Goal: Communication & Community: Answer question/provide support

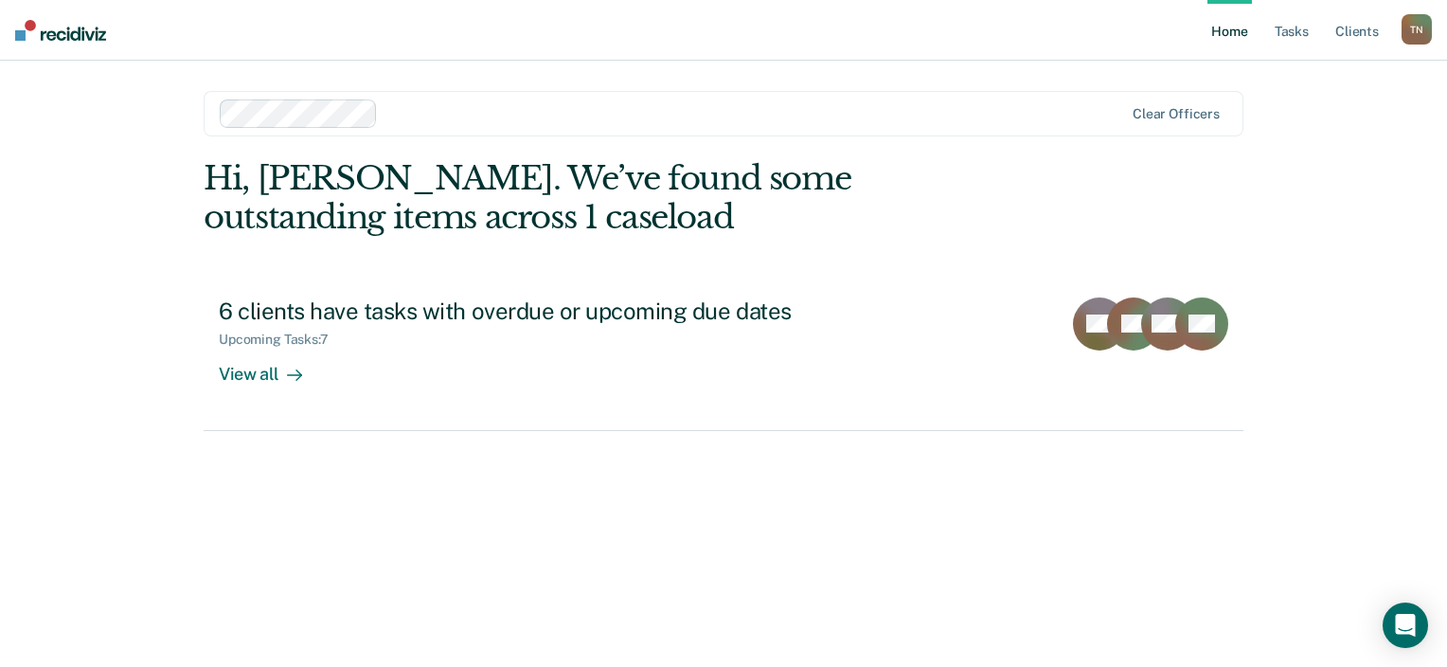
click at [181, 466] on main "Clear officers Hi, [PERSON_NAME]. We’ve found some outstanding items across 1 c…" at bounding box center [723, 341] width 1085 height 561
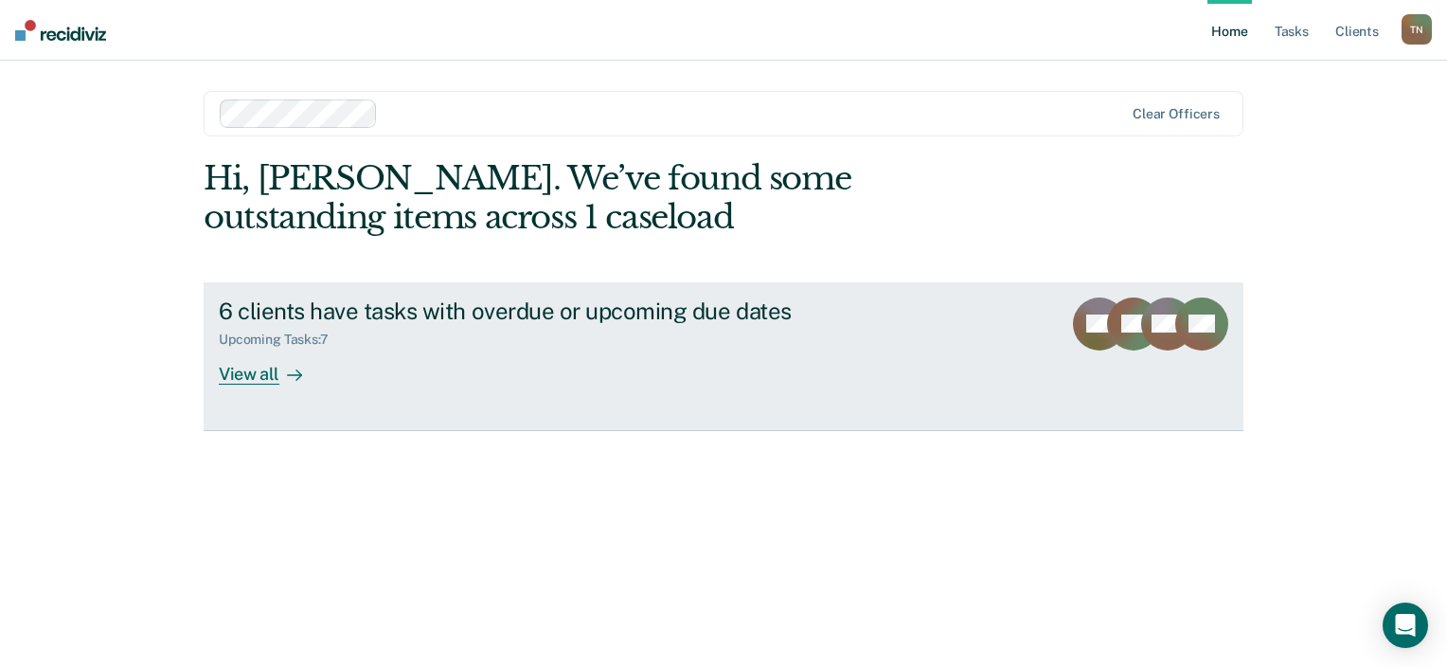
click at [303, 330] on div "Upcoming Tasks : 7" at bounding box center [551, 336] width 665 height 24
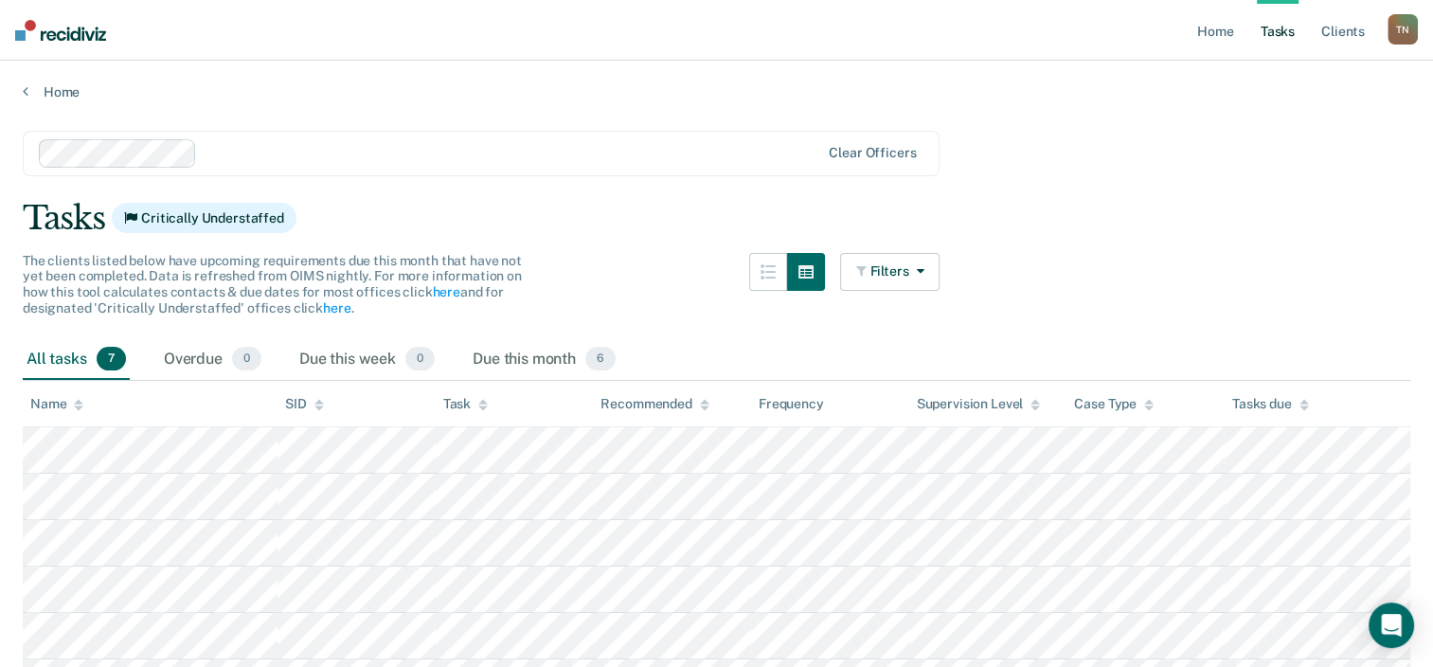
click at [238, 106] on main "Clear officers Tasks Critically Understaffed The clients listed below have upco…" at bounding box center [716, 461] width 1433 height 722
click at [0, 398] on html "Looks like you’re using Internet Explorer 11. For faster loading and a better e…" at bounding box center [716, 333] width 1433 height 667
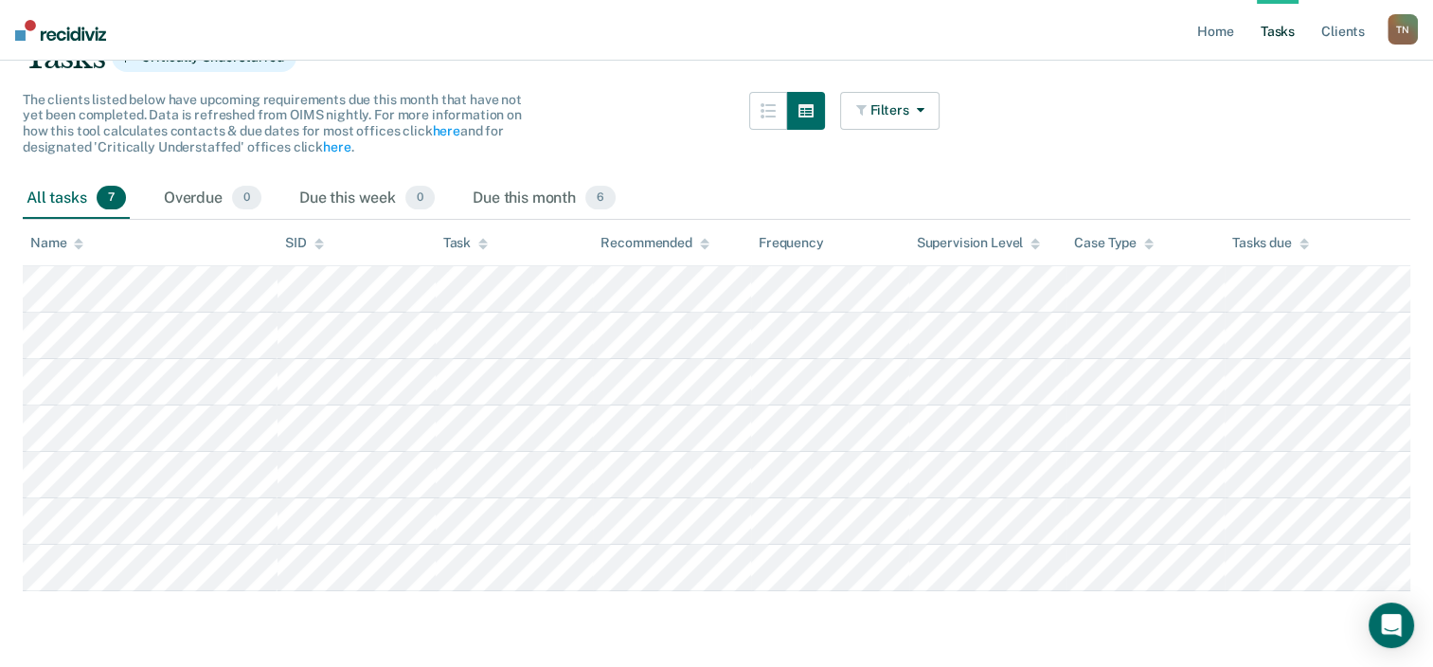
scroll to position [205, 0]
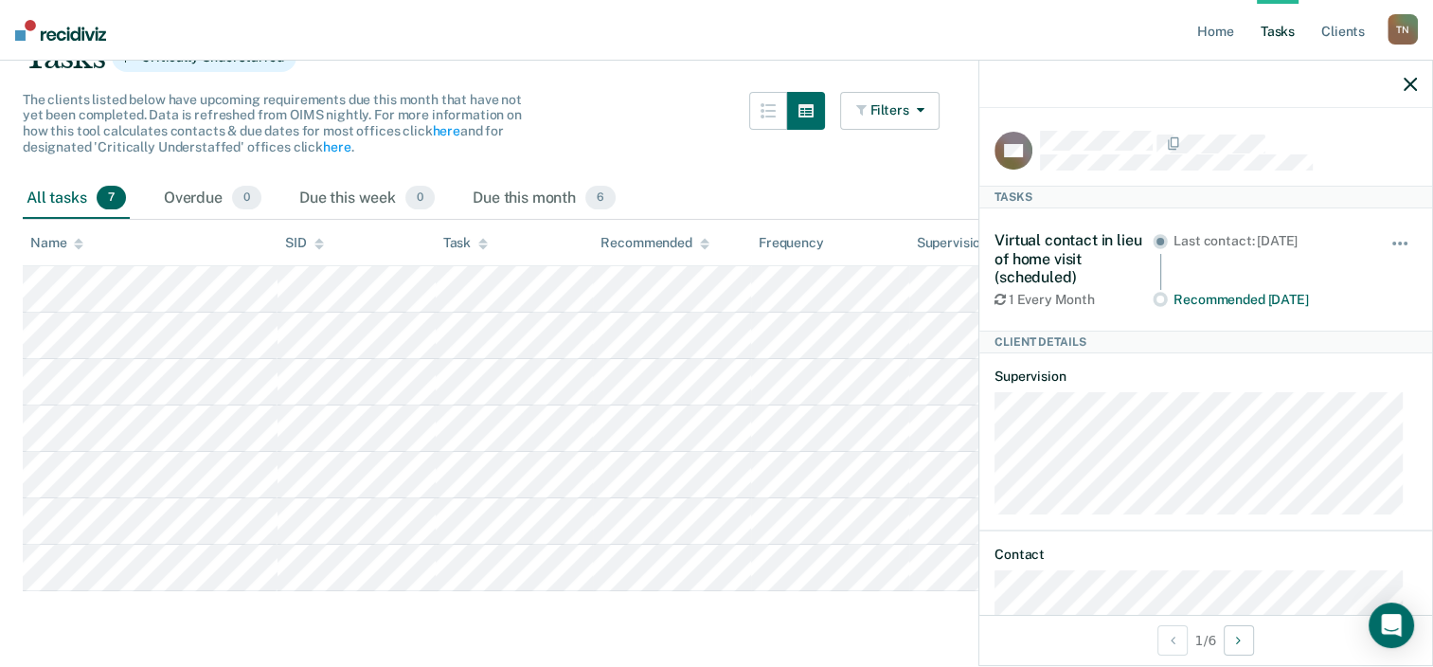
click at [1098, 280] on div "Virtual contact in lieu of home visit (scheduled)" at bounding box center [1074, 258] width 158 height 55
click at [1008, 239] on div "Virtual contact in lieu of home visit (scheduled)" at bounding box center [1074, 258] width 158 height 55
click at [1145, 316] on div "Virtual contact in lieu of home visit (scheduled) 1 Every Month Last contact: […" at bounding box center [1206, 268] width 422 height 121
click at [678, 130] on div "The clients listed below have upcoming requirements due this month that have no…" at bounding box center [481, 135] width 917 height 86
click at [1408, 79] on icon "button" at bounding box center [1410, 84] width 13 height 13
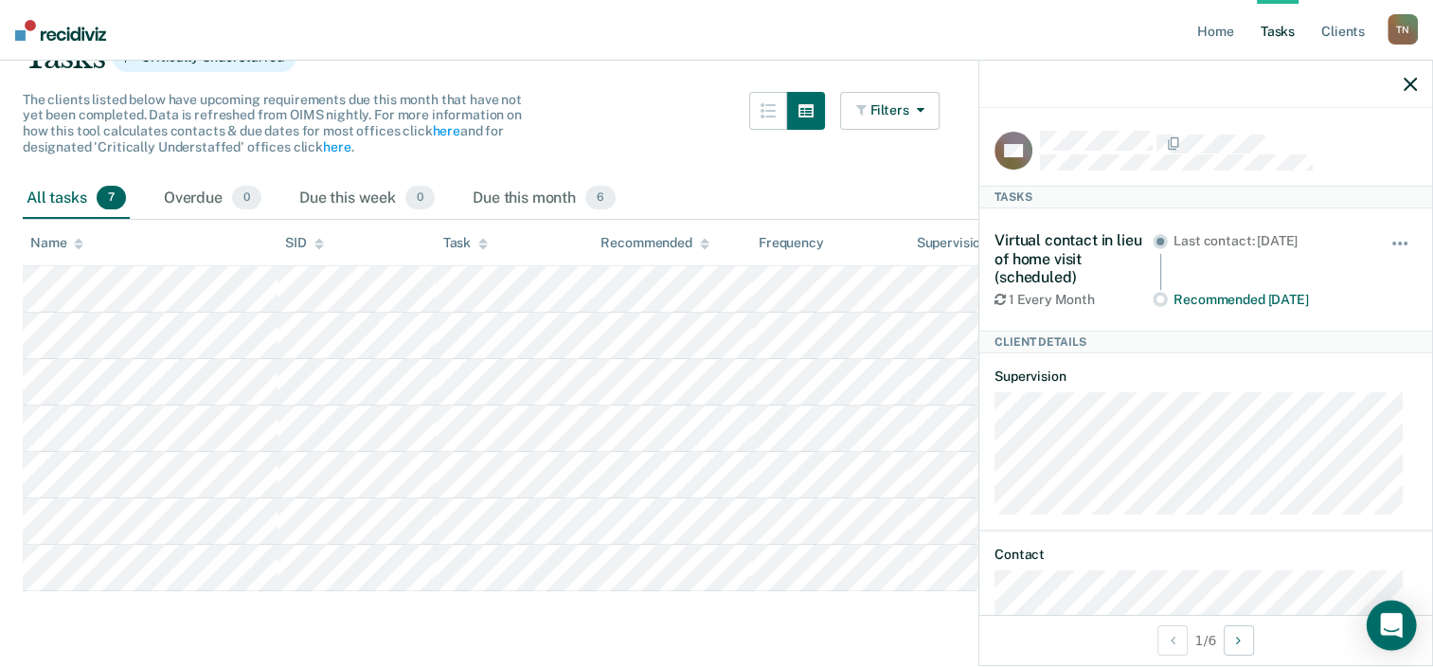
click at [1383, 622] on icon "Open Intercom Messenger" at bounding box center [1391, 625] width 22 height 25
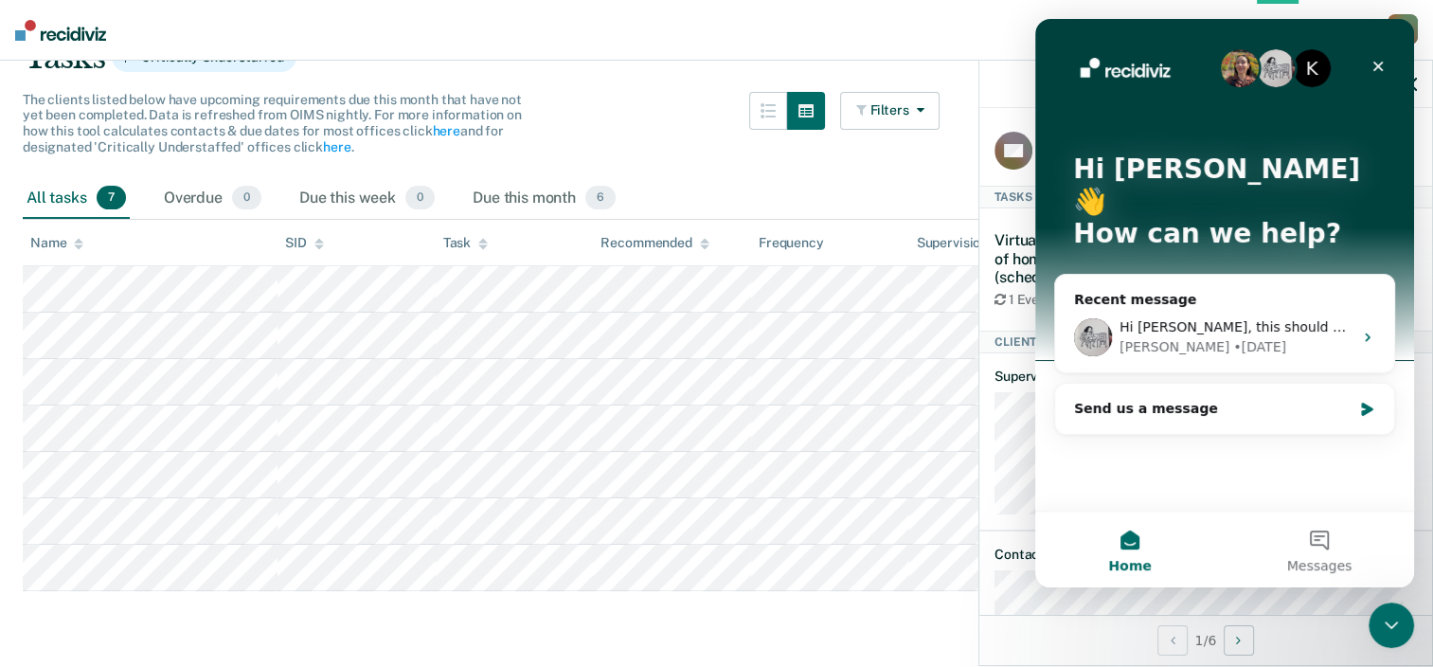
scroll to position [0, 0]
click at [1134, 399] on div "Send us a message" at bounding box center [1213, 409] width 278 height 20
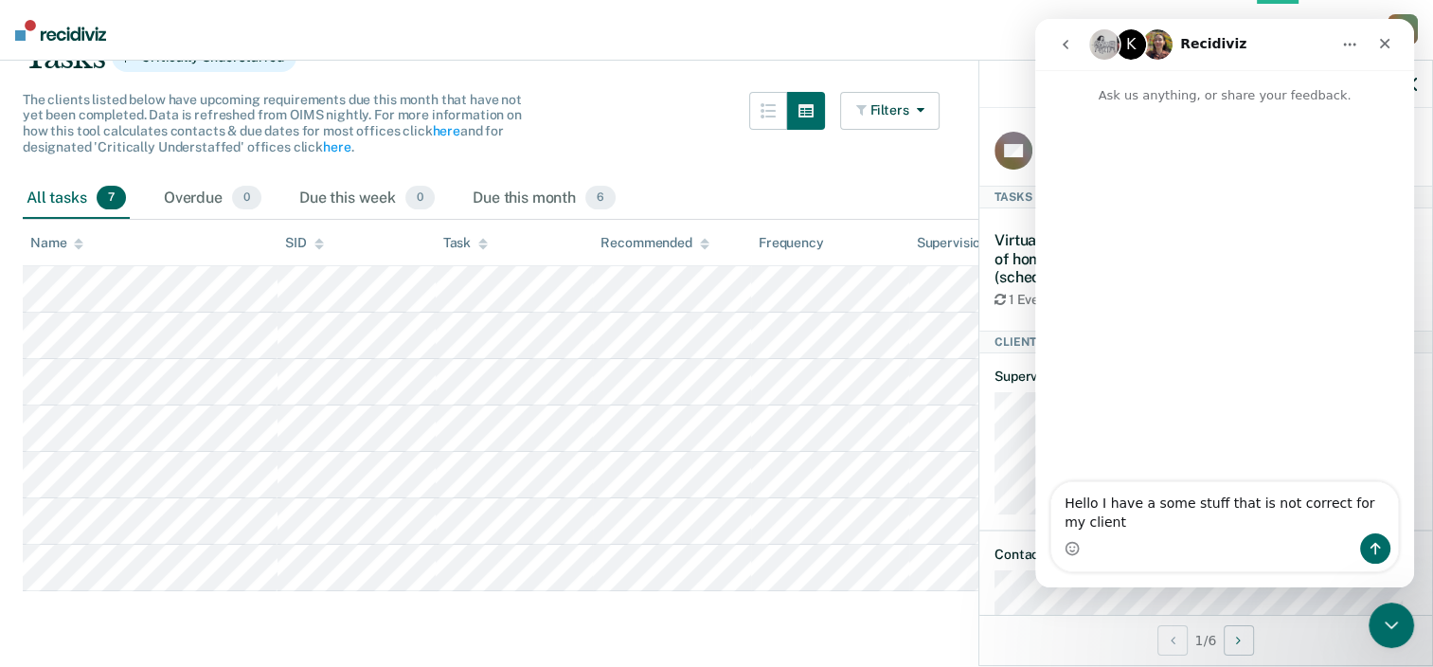
type textarea "Hello I have a some stuff that is not correct for my clients"
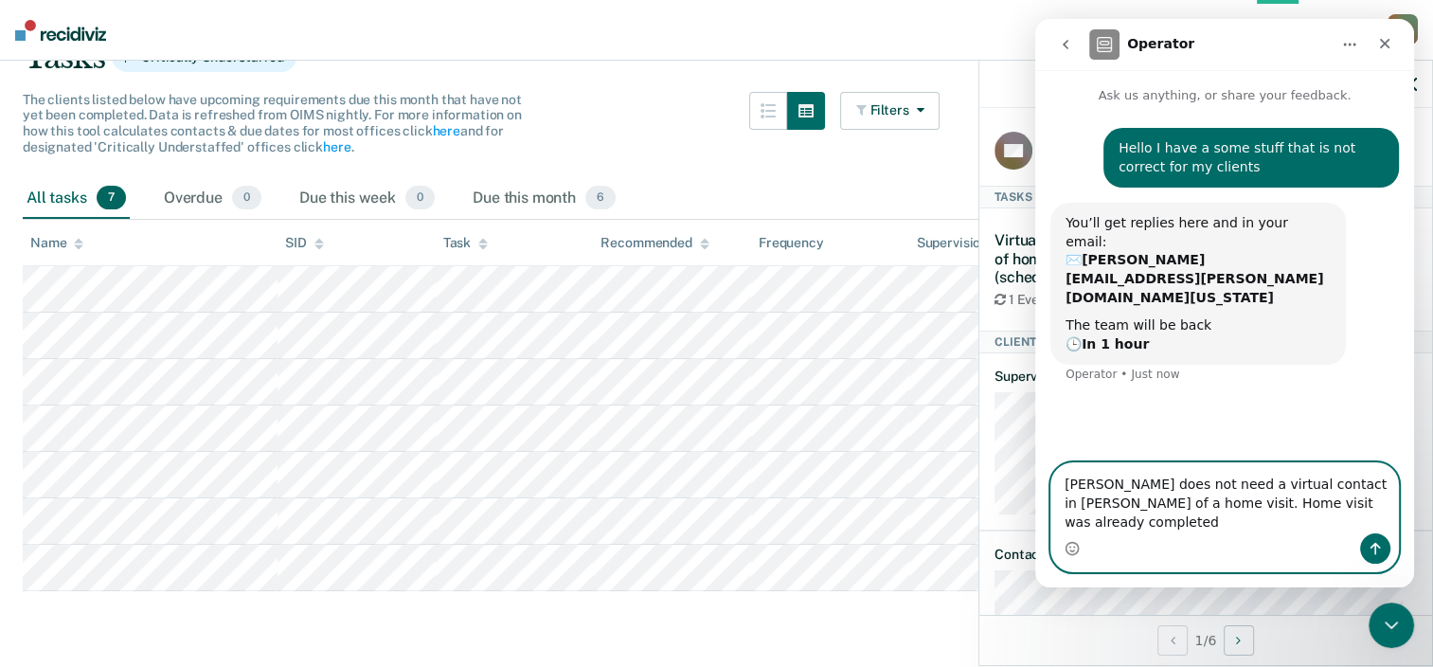
click at [1355, 527] on textarea "[PERSON_NAME] does not need a virtual contact in [PERSON_NAME] of a home visit.…" at bounding box center [1224, 498] width 347 height 70
paste textarea "[DATE]"
click at [1349, 503] on textarea "[PERSON_NAME] does not need a virtual contact in [PERSON_NAME] of a home visit.…" at bounding box center [1224, 498] width 347 height 70
type textarea "[PERSON_NAME] does not need a virtual contact in [PERSON_NAME] of a home visit.…"
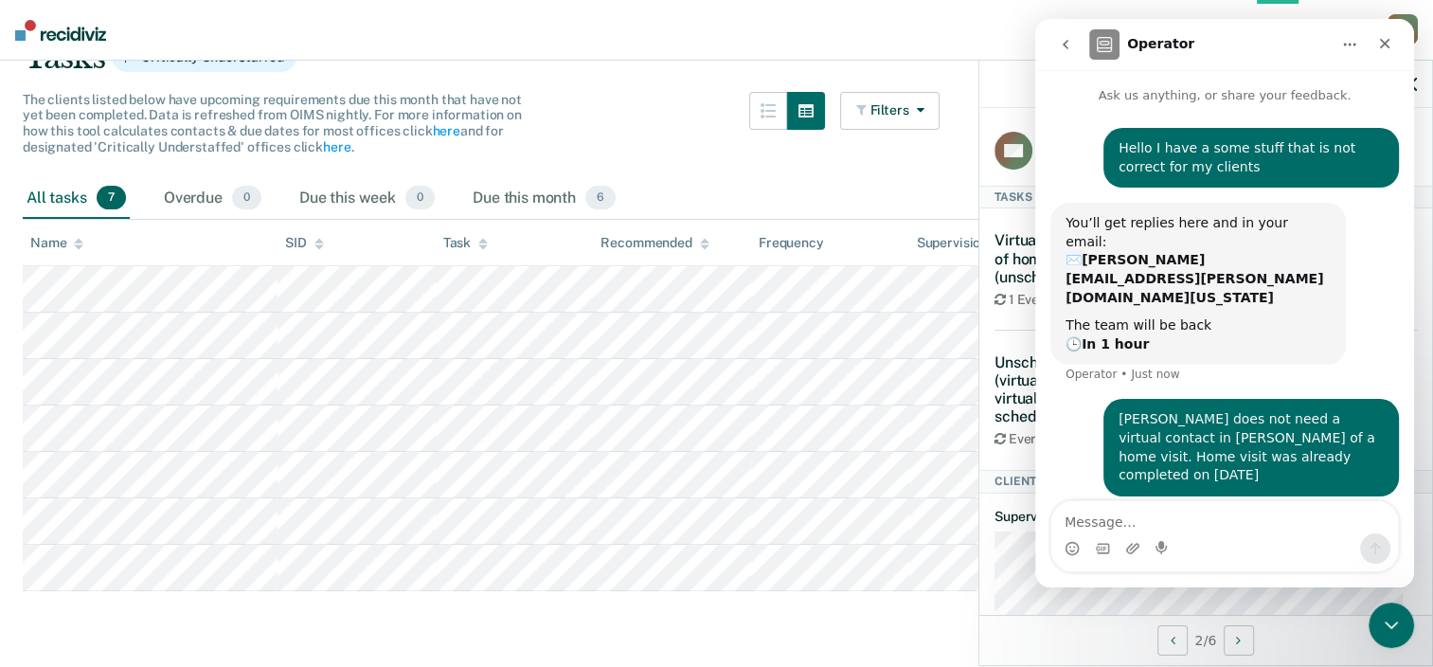
click at [561, 645] on main "Clear officers Tasks Critically Understaffed The clients listed below have upco…" at bounding box center [716, 300] width 1433 height 722
click at [1381, 622] on icon "Close Intercom Messenger" at bounding box center [1388, 622] width 23 height 23
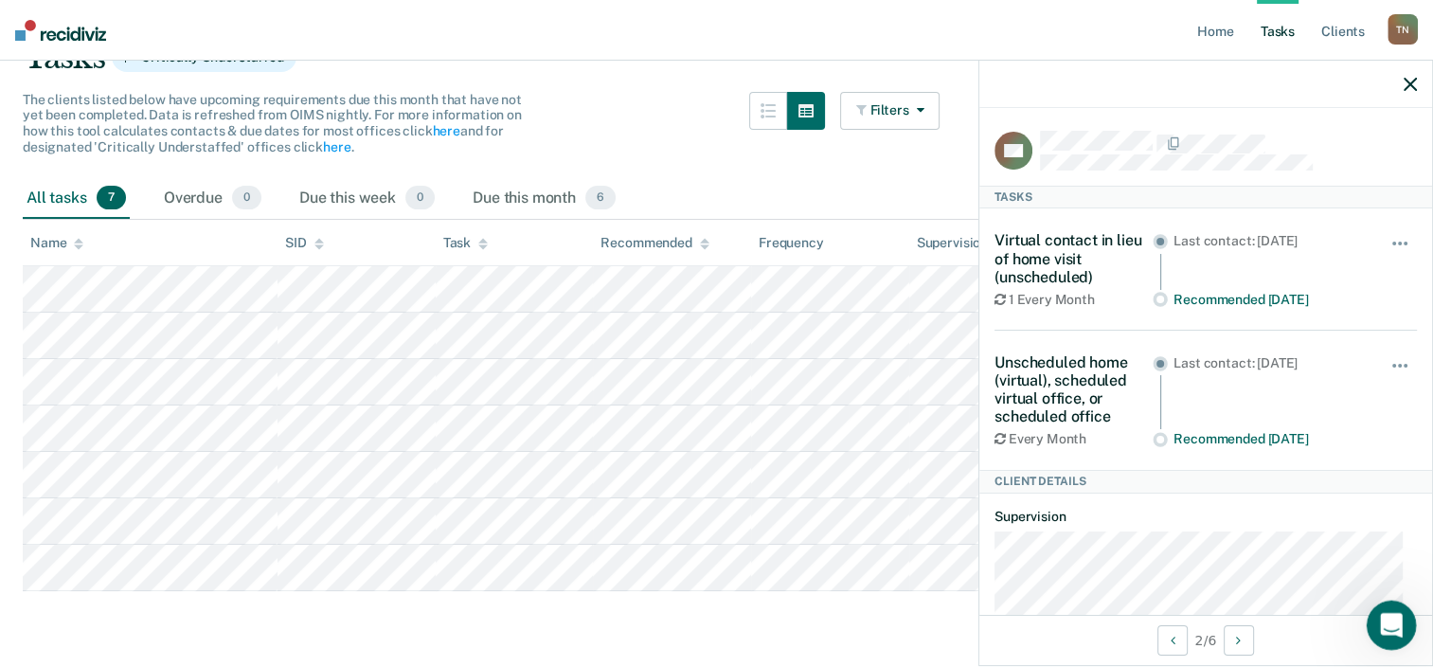
click at [1391, 617] on icon "Open Intercom Messenger" at bounding box center [1388, 622] width 31 height 31
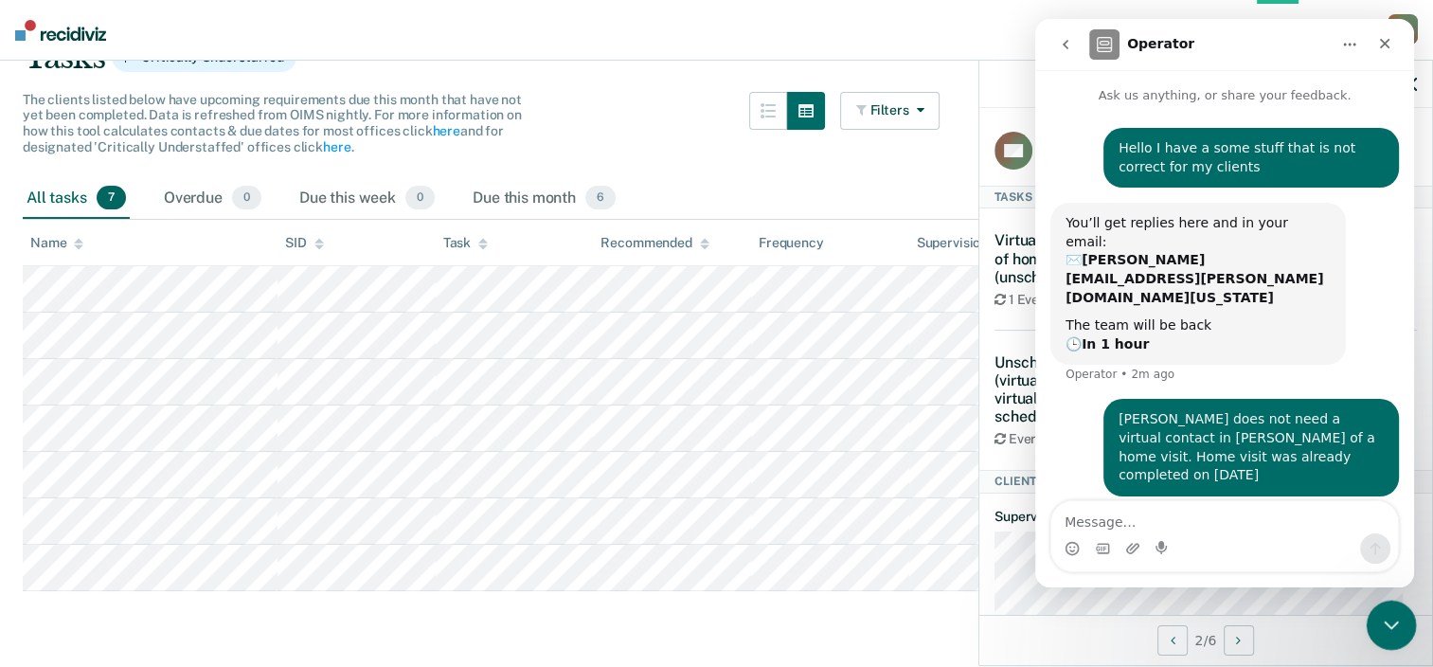
click at [1391, 616] on icon "Close Intercom Messenger" at bounding box center [1388, 622] width 23 height 23
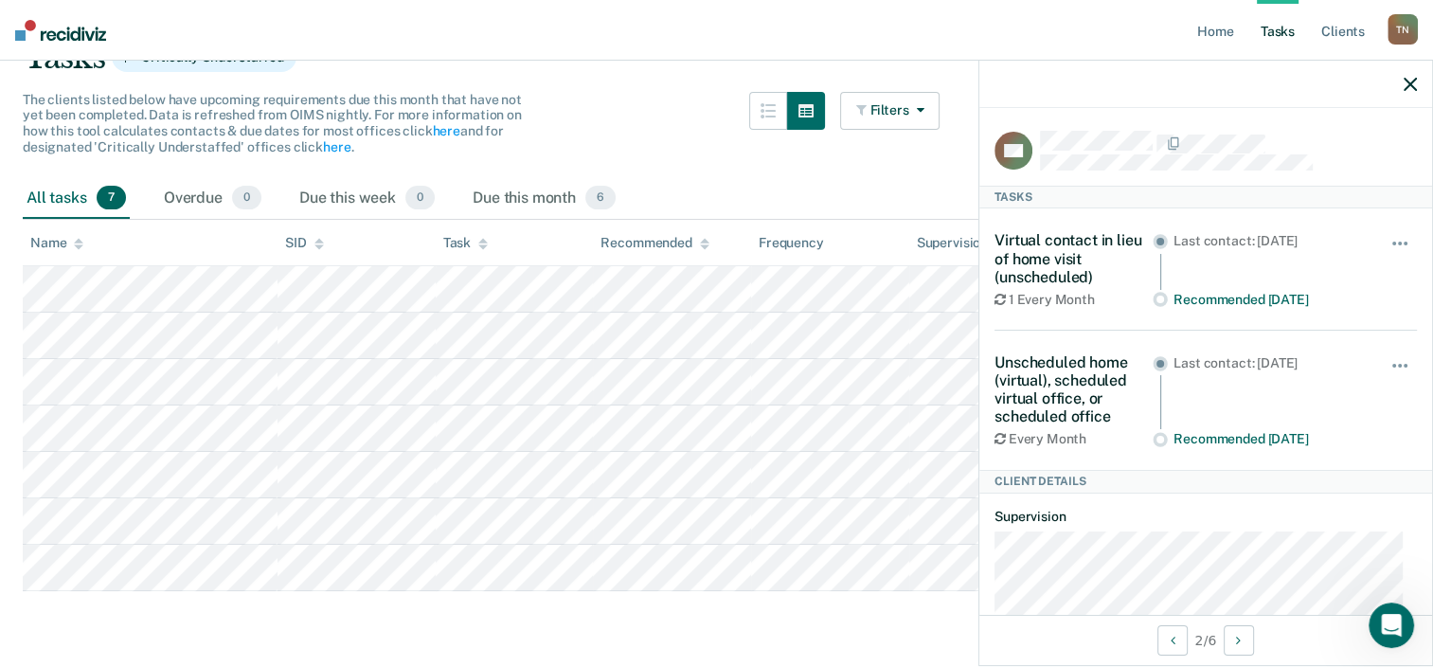
click at [1398, 83] on div at bounding box center [1205, 84] width 453 height 47
click at [1405, 80] on icon "button" at bounding box center [1410, 84] width 13 height 13
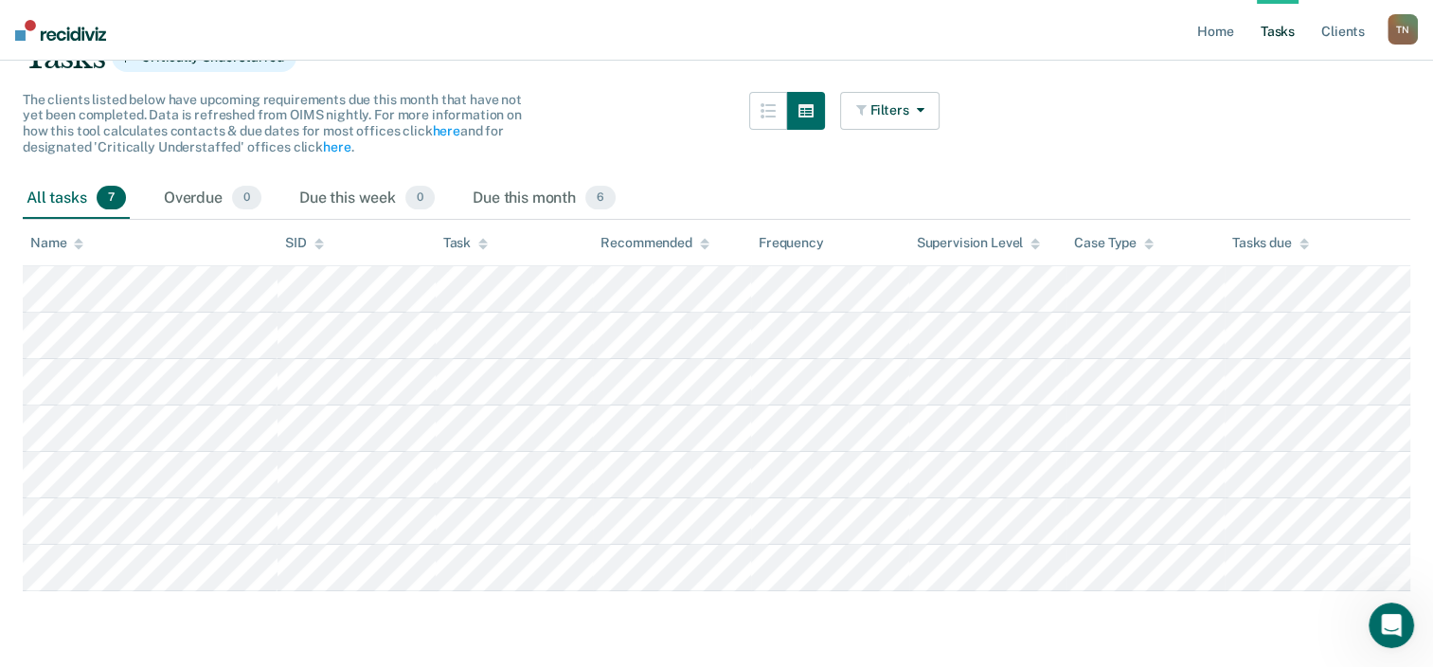
click at [178, 626] on main "Clear officers Tasks Critically Understaffed The clients listed below have upco…" at bounding box center [716, 300] width 1433 height 722
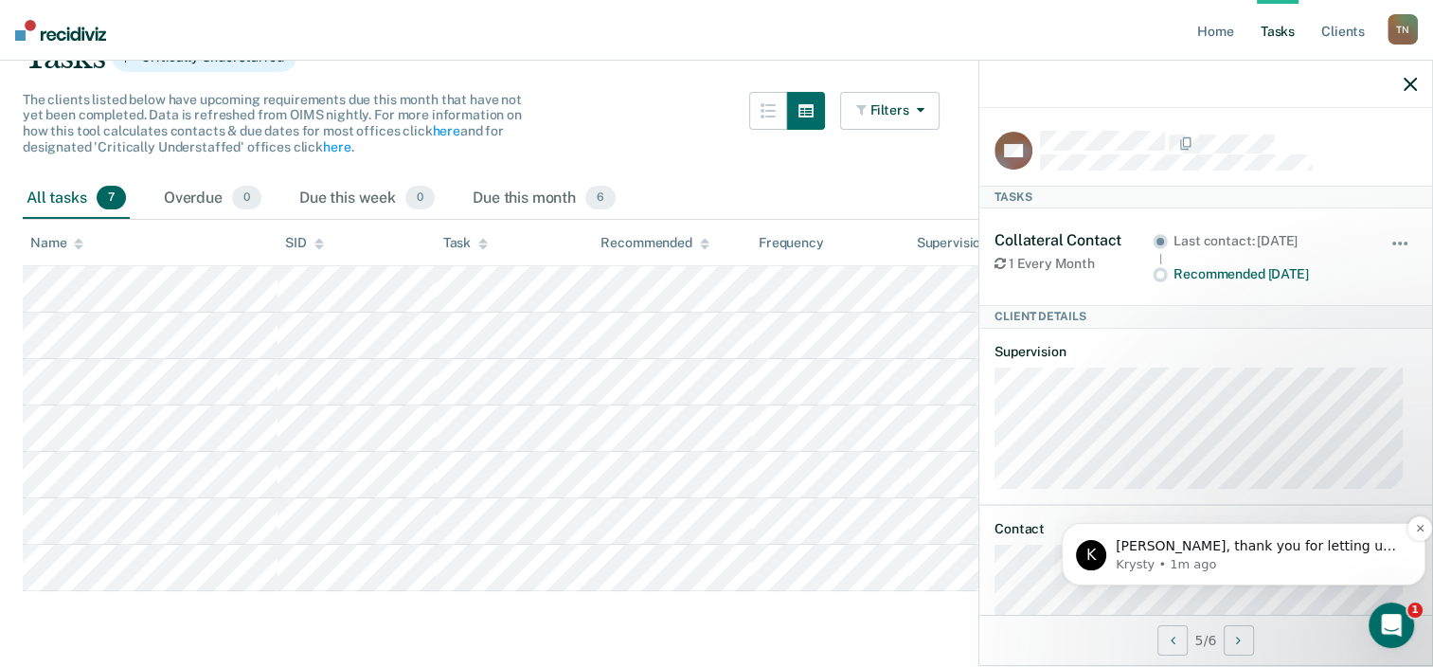
click at [1234, 551] on p "[PERSON_NAME], thank you for letting us know. Will you please also share a scre…" at bounding box center [1259, 546] width 286 height 19
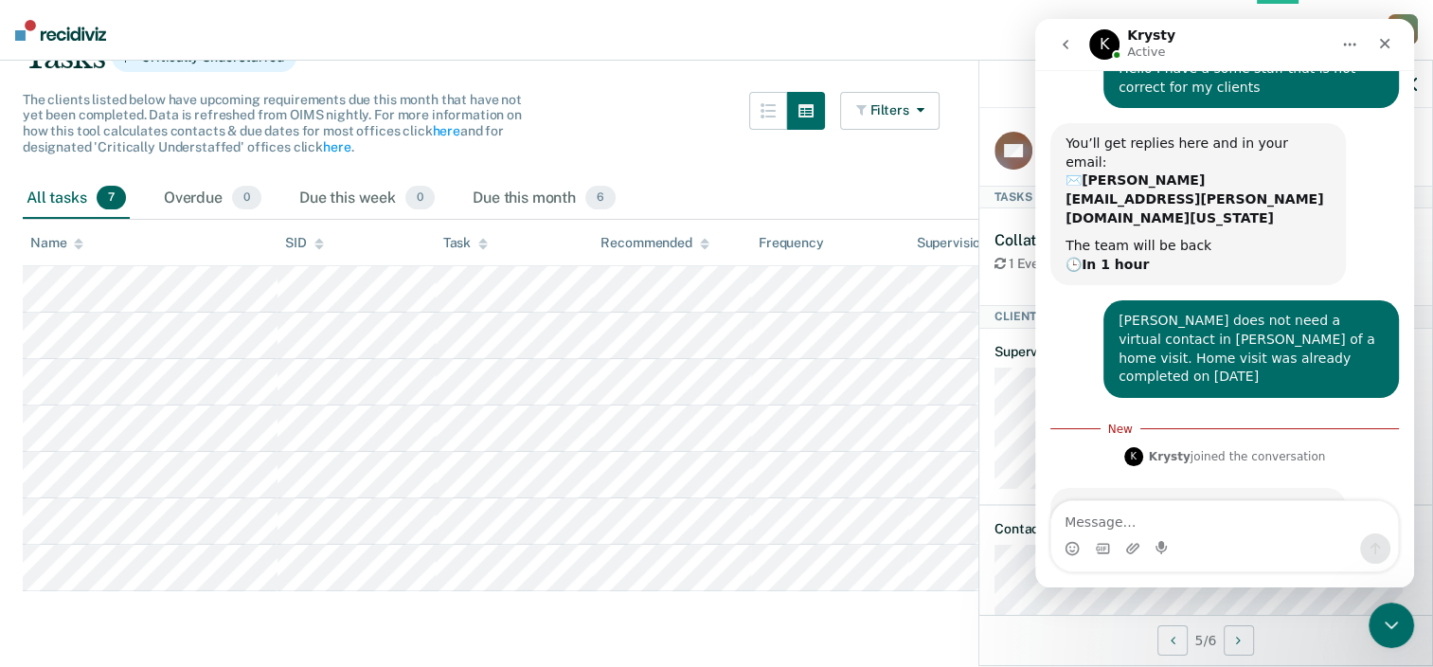
scroll to position [147, 0]
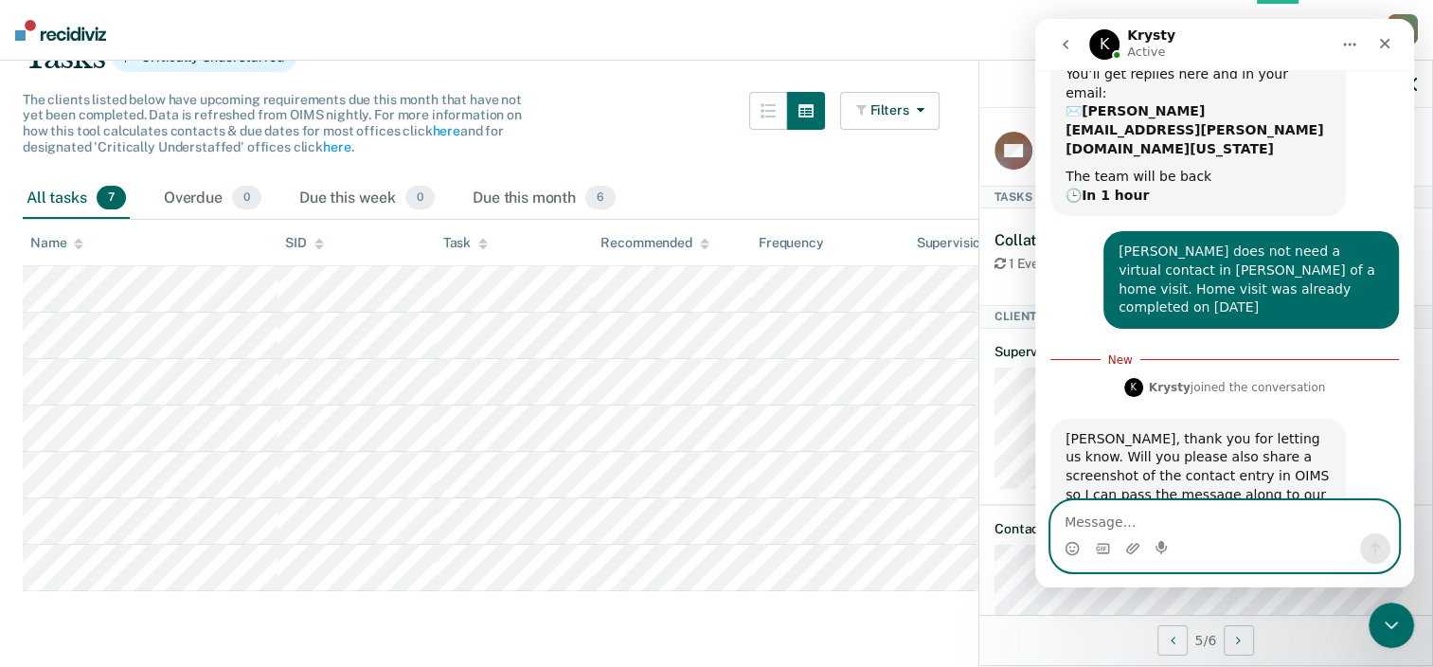
click at [1107, 515] on textarea "Message…" at bounding box center [1224, 517] width 347 height 32
paste textarea "Message…"
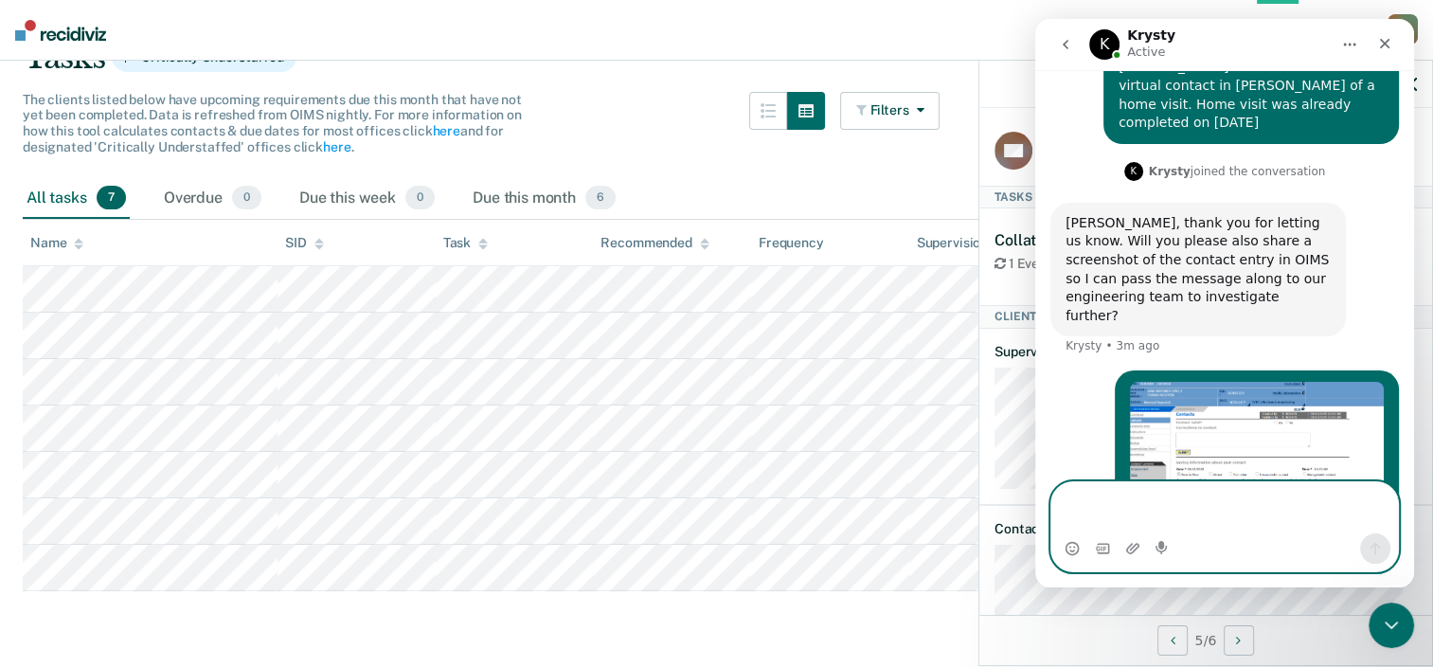
scroll to position [331, 0]
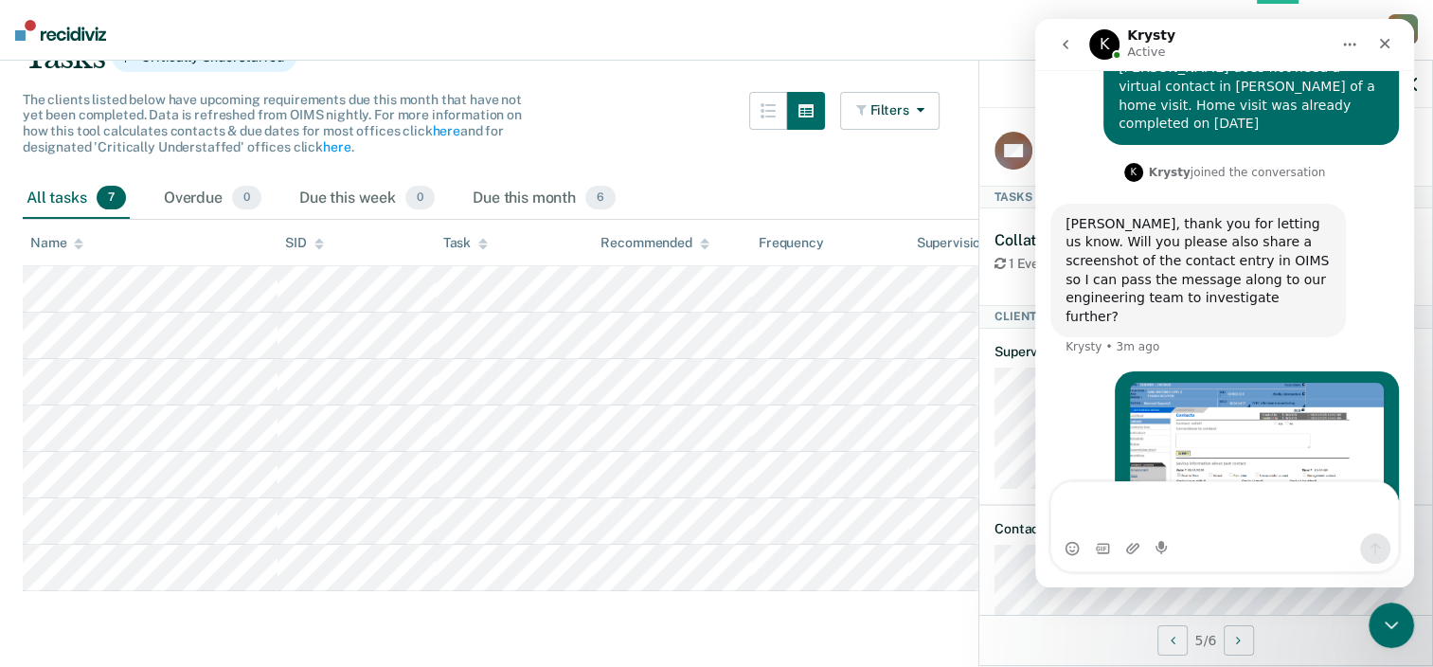
click at [1206, 393] on img "Thanh says…" at bounding box center [1257, 462] width 254 height 159
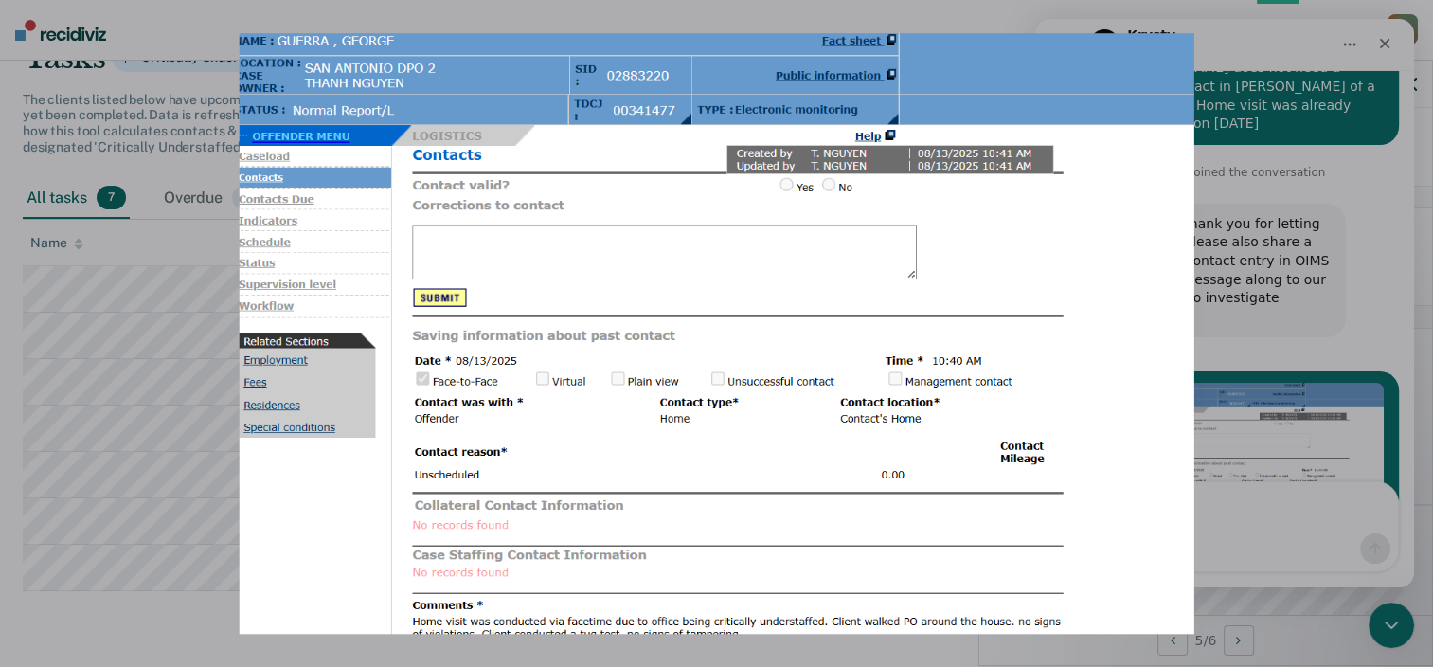
scroll to position [0, 0]
click at [1264, 235] on div "Intercom messenger" at bounding box center [716, 333] width 1433 height 667
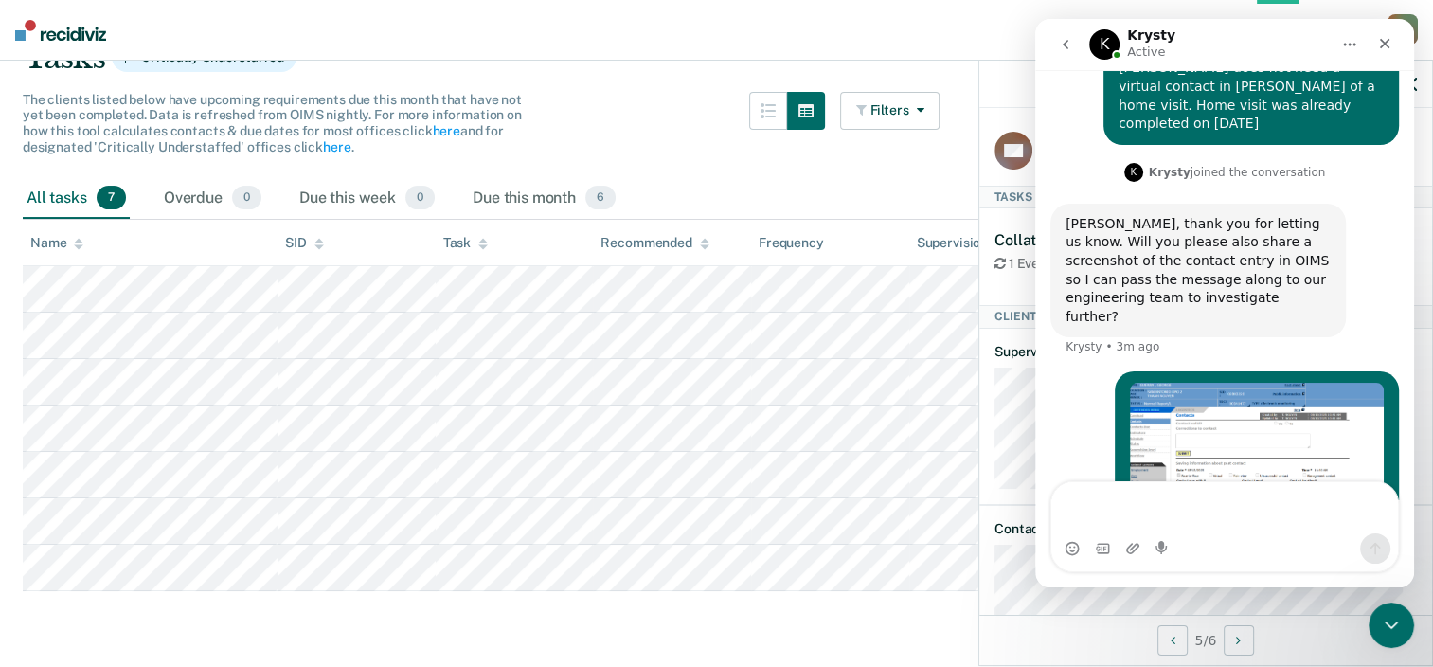
scroll to position [332, 0]
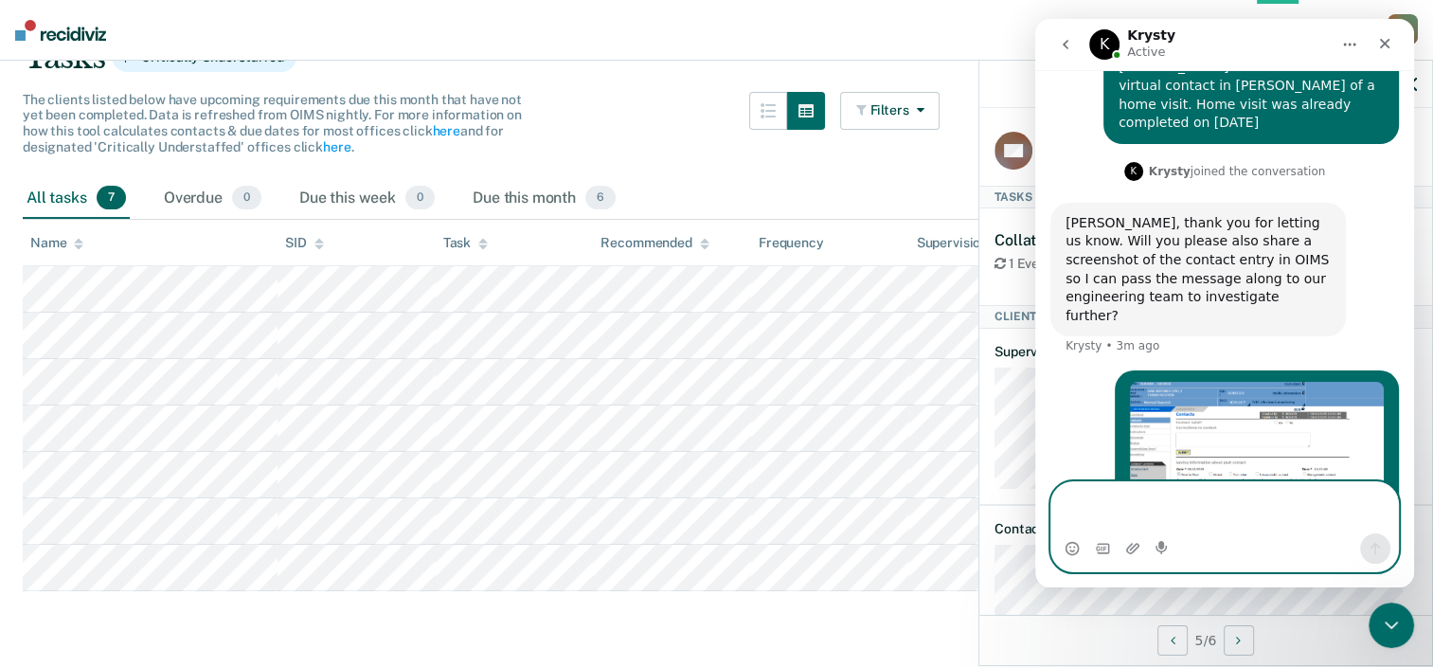
click at [1099, 503] on textarea "Message…" at bounding box center [1224, 507] width 347 height 51
click at [1118, 500] on textarea "Message…" at bounding box center [1224, 507] width 347 height 51
click at [1216, 505] on textarea "Message…" at bounding box center [1224, 507] width 347 height 51
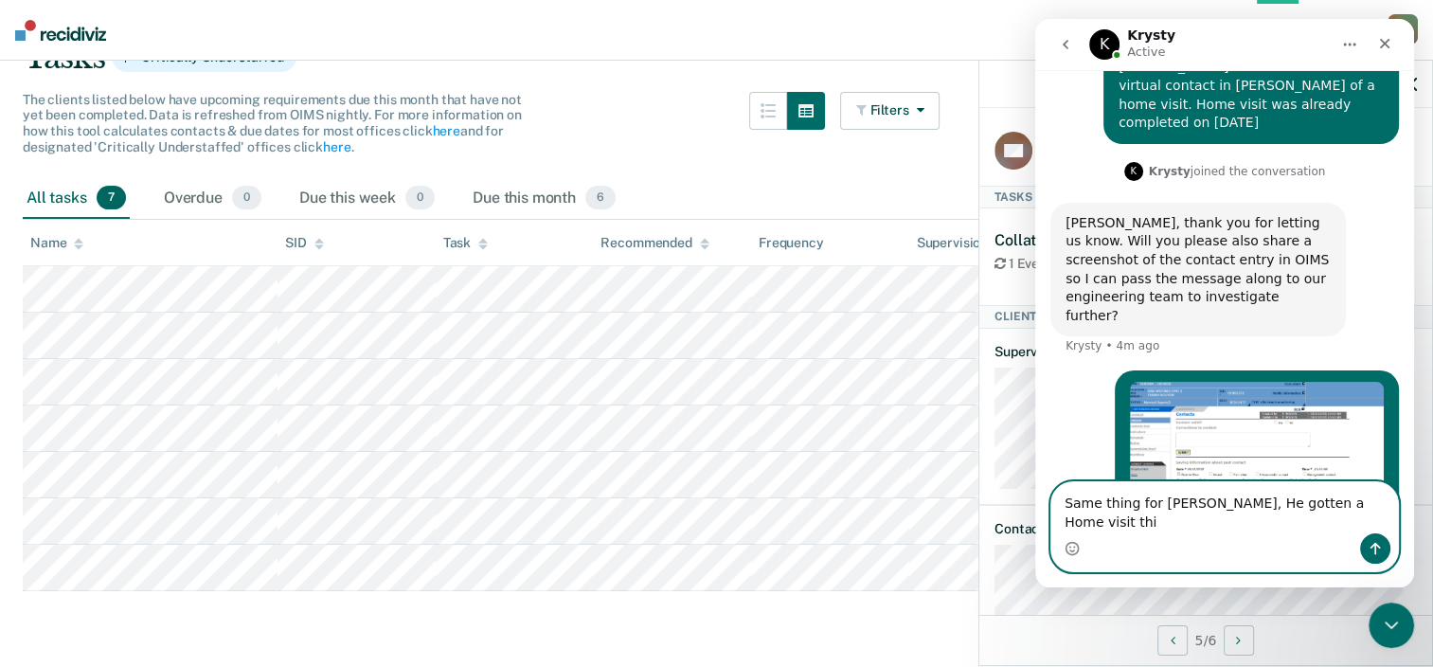
scroll to position [350, 0]
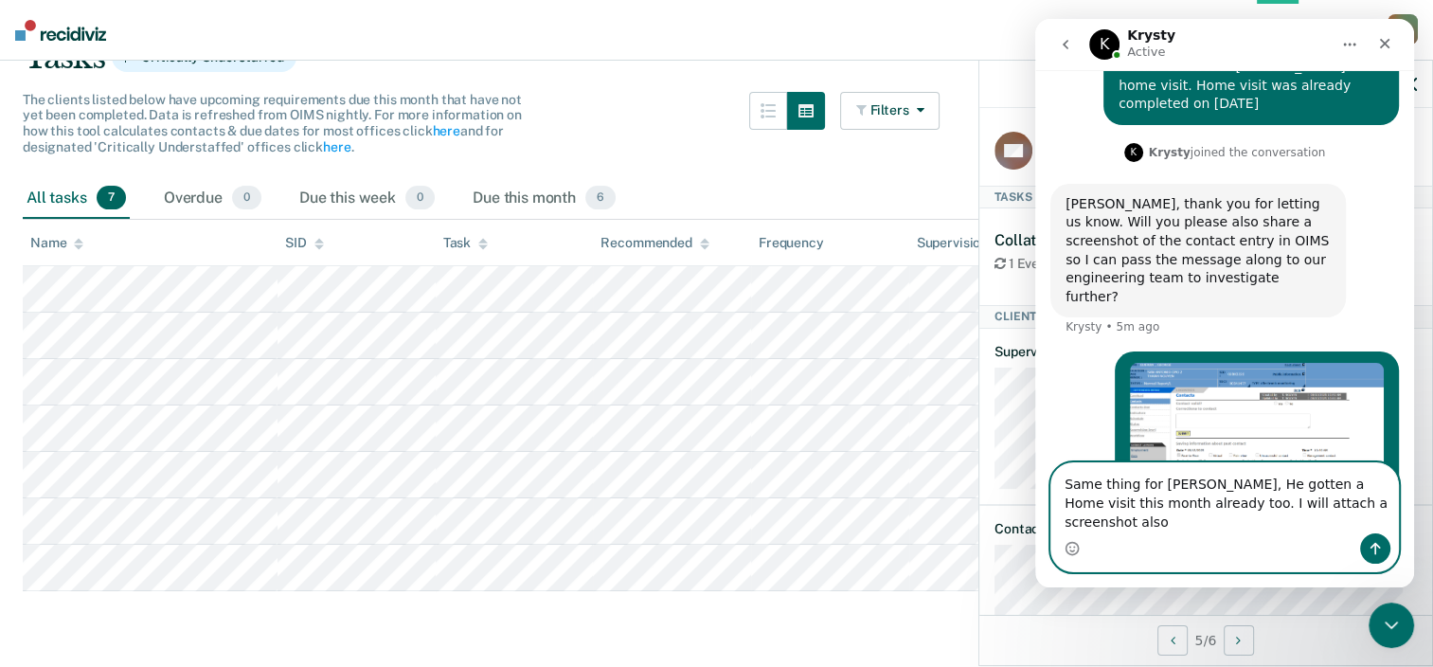
click at [1378, 502] on textarea "Same thing for [PERSON_NAME], He gotten a Home visit this month already too. I …" at bounding box center [1224, 498] width 347 height 70
type textarea "Same thing for [PERSON_NAME], He gotten a Home visit this month already too. I …"
click at [1369, 547] on icon "Send a message…" at bounding box center [1375, 548] width 15 height 15
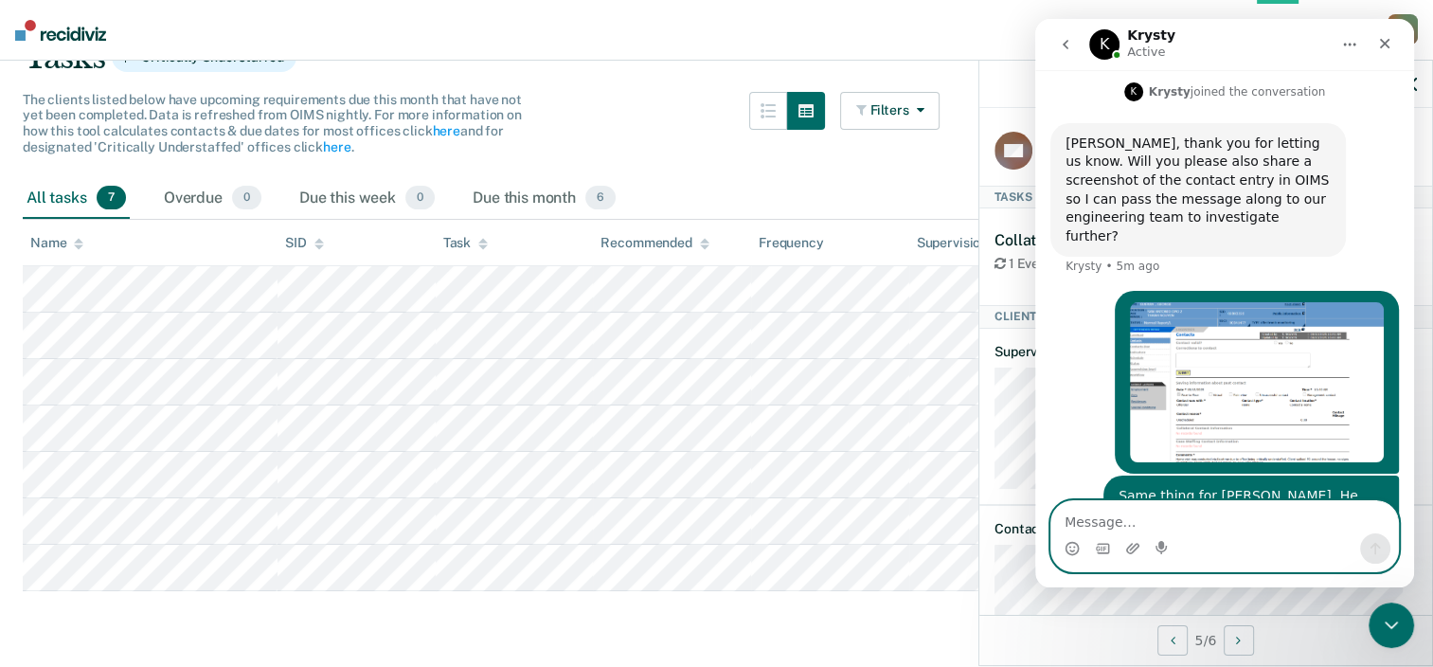
paste textarea "Message…"
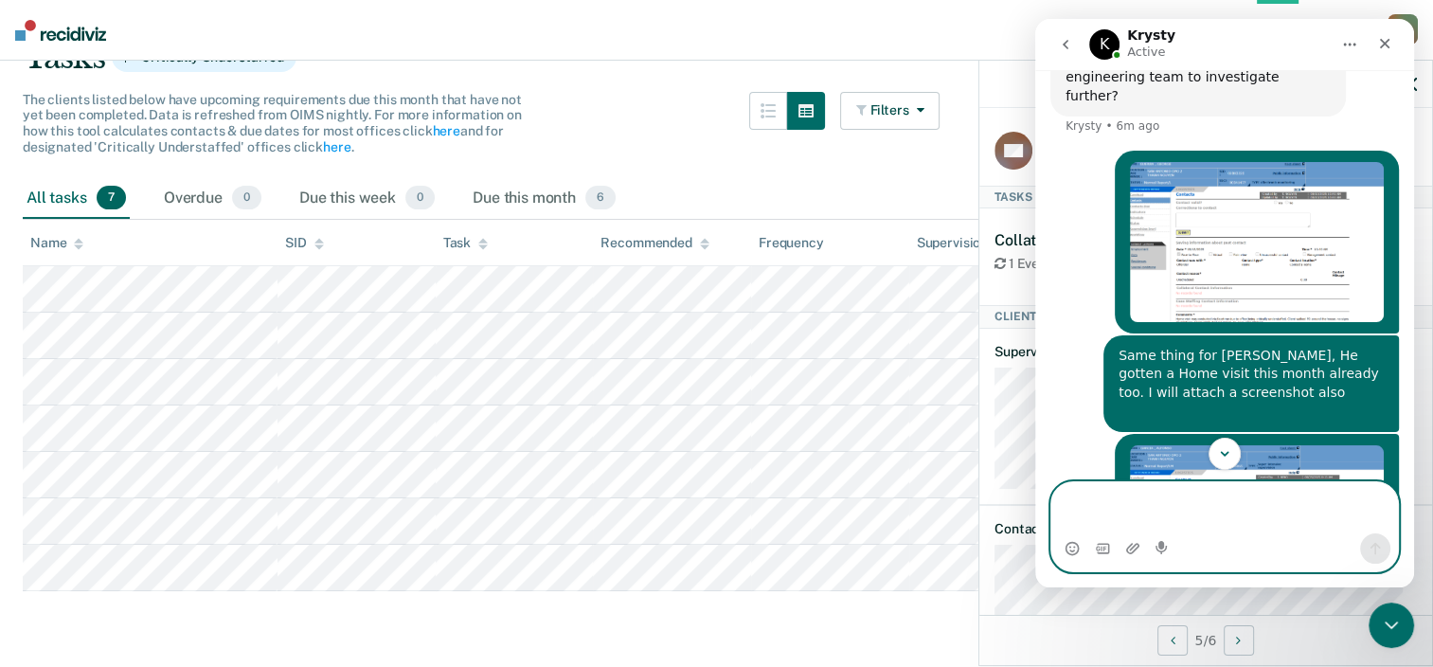
scroll to position [609, 0]
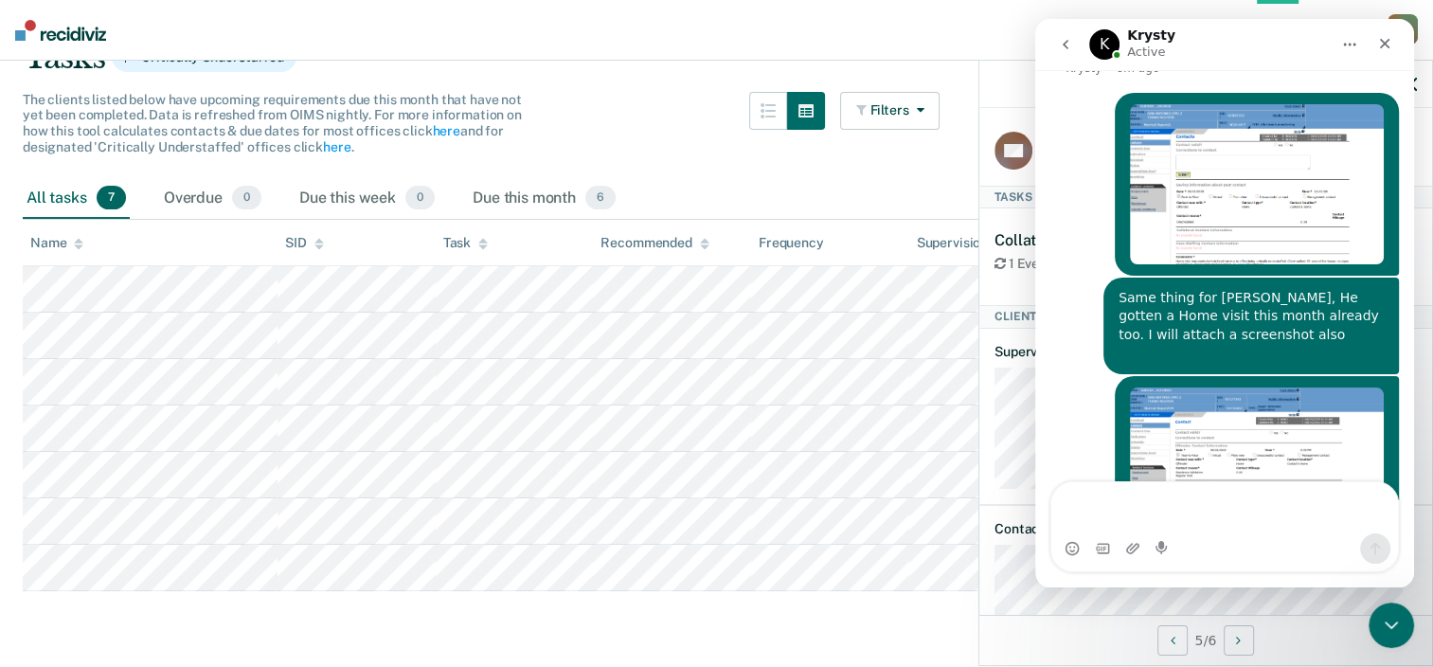
click at [175, 616] on main "Clear officers Tasks Critically Understaffed The clients listed below have upco…" at bounding box center [716, 300] width 1433 height 722
click at [1379, 45] on icon "Close" at bounding box center [1384, 43] width 15 height 15
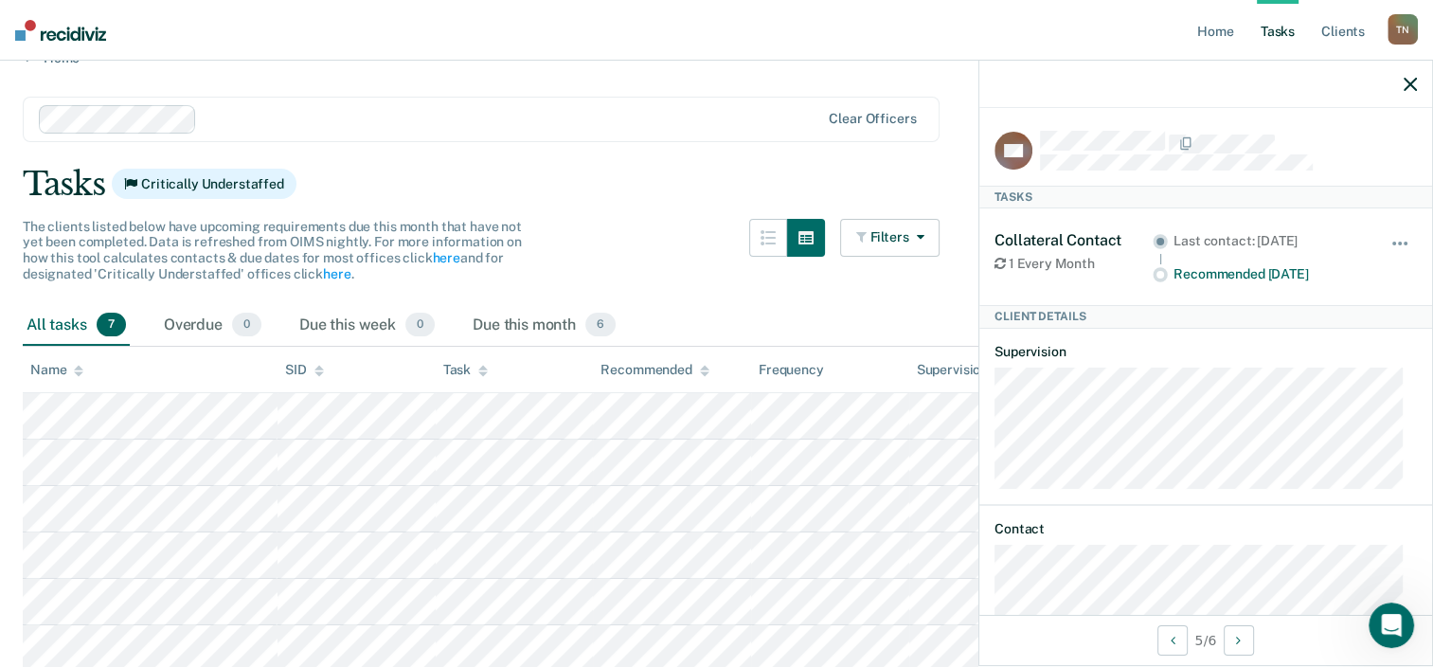
scroll to position [15, 0]
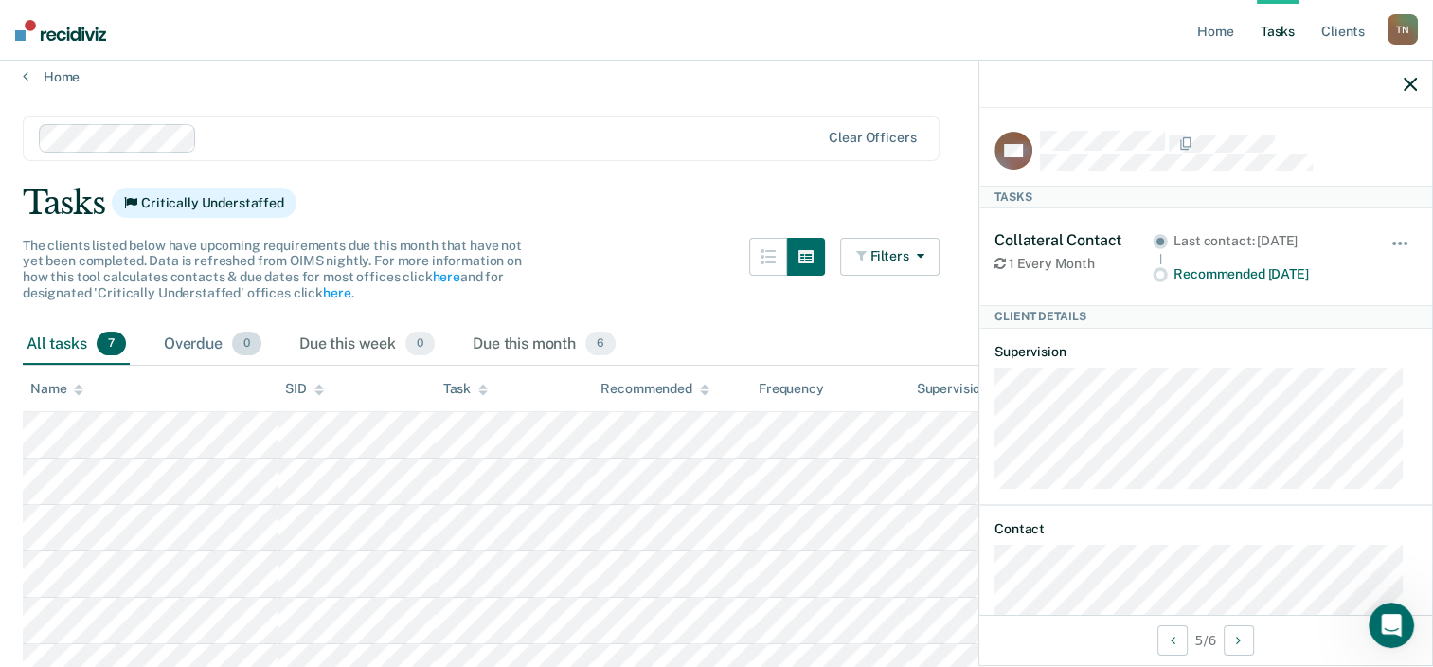
click at [207, 341] on div "Overdue 0" at bounding box center [212, 345] width 105 height 42
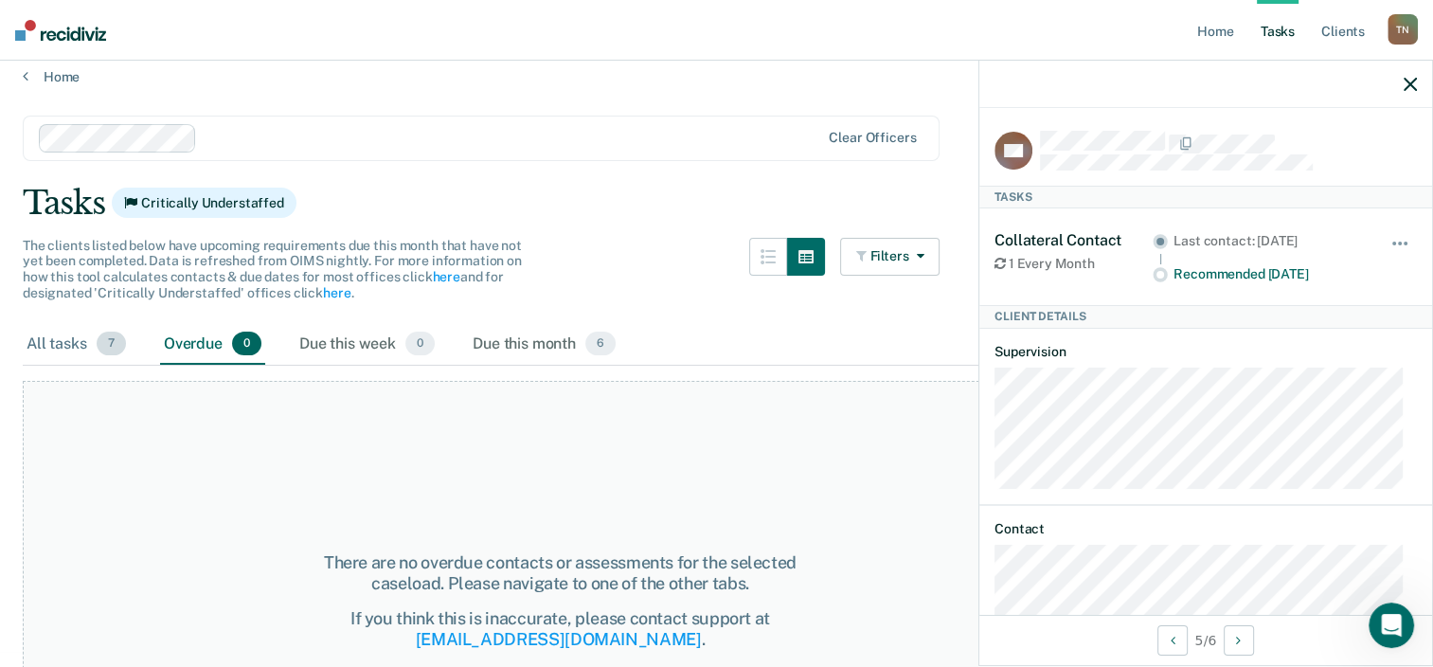
click at [43, 346] on div "All tasks 7" at bounding box center [76, 345] width 107 height 42
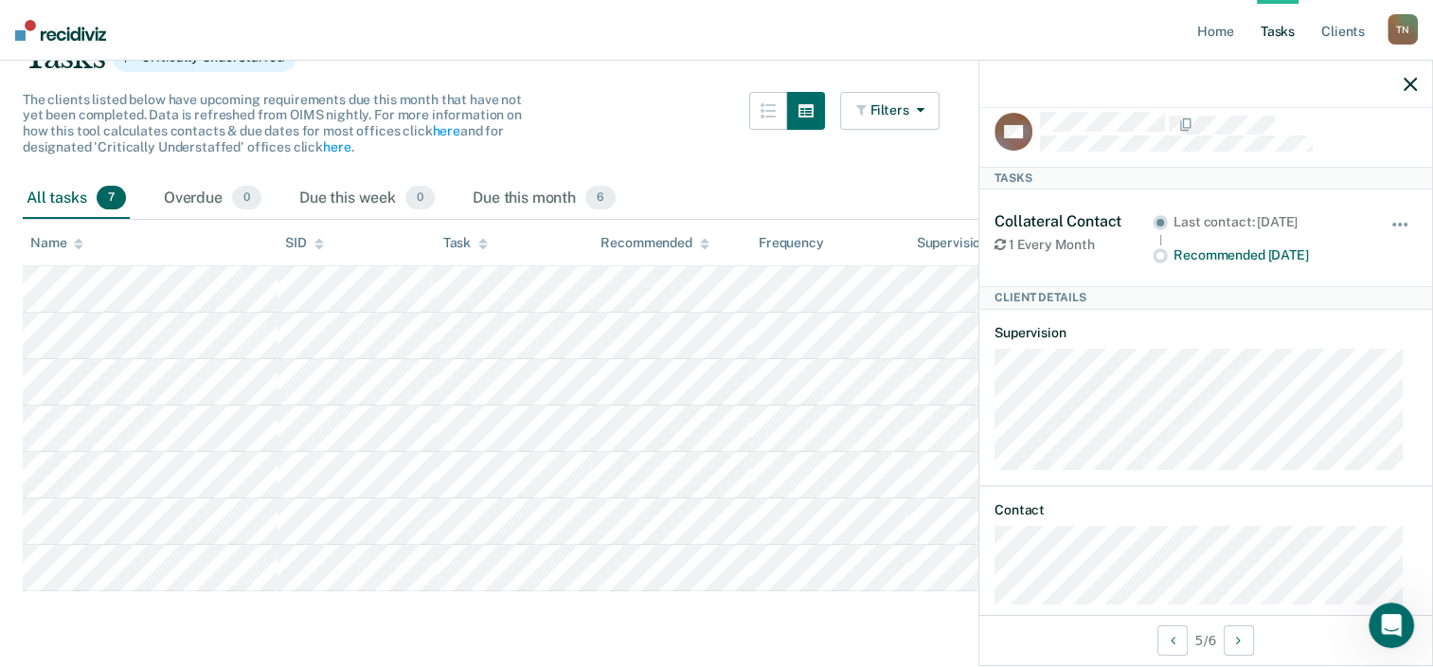
scroll to position [0, 0]
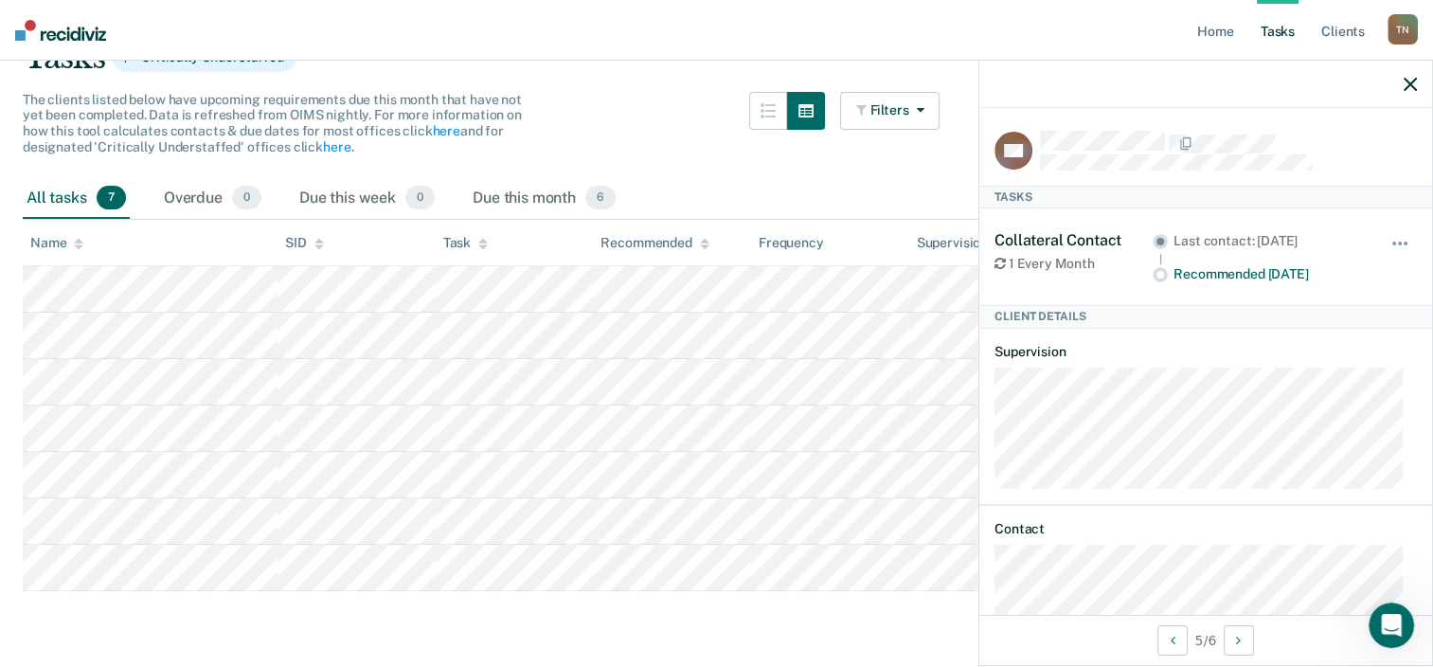
click at [1409, 85] on icon "button" at bounding box center [1410, 84] width 13 height 13
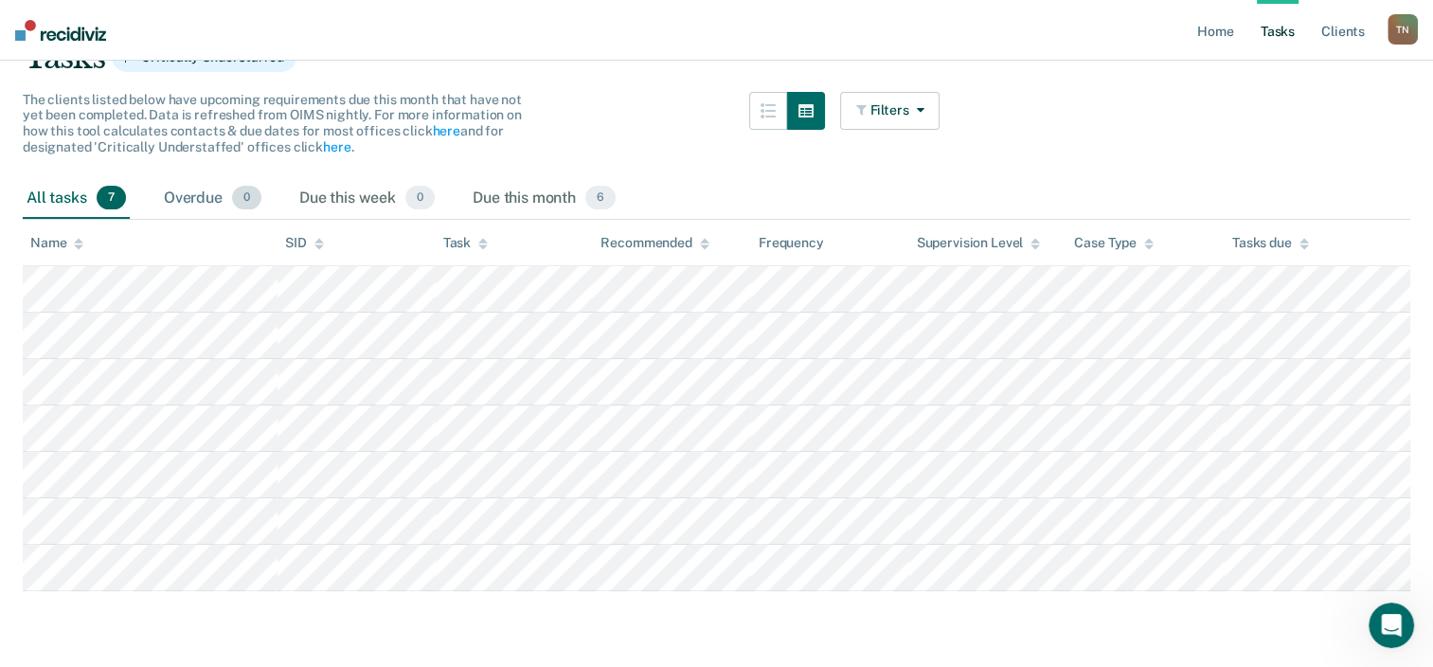
click at [194, 178] on div "Overdue 0" at bounding box center [212, 199] width 105 height 42
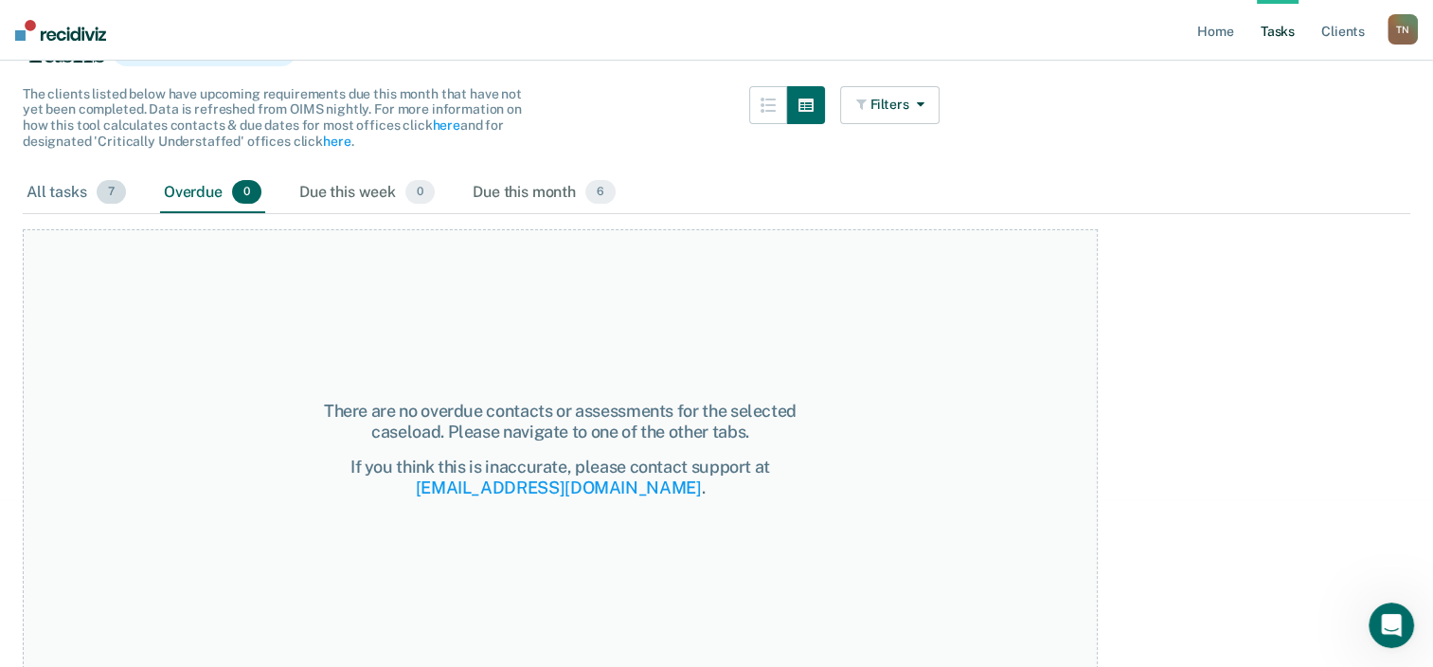
click at [54, 186] on div "All tasks 7" at bounding box center [76, 193] width 107 height 42
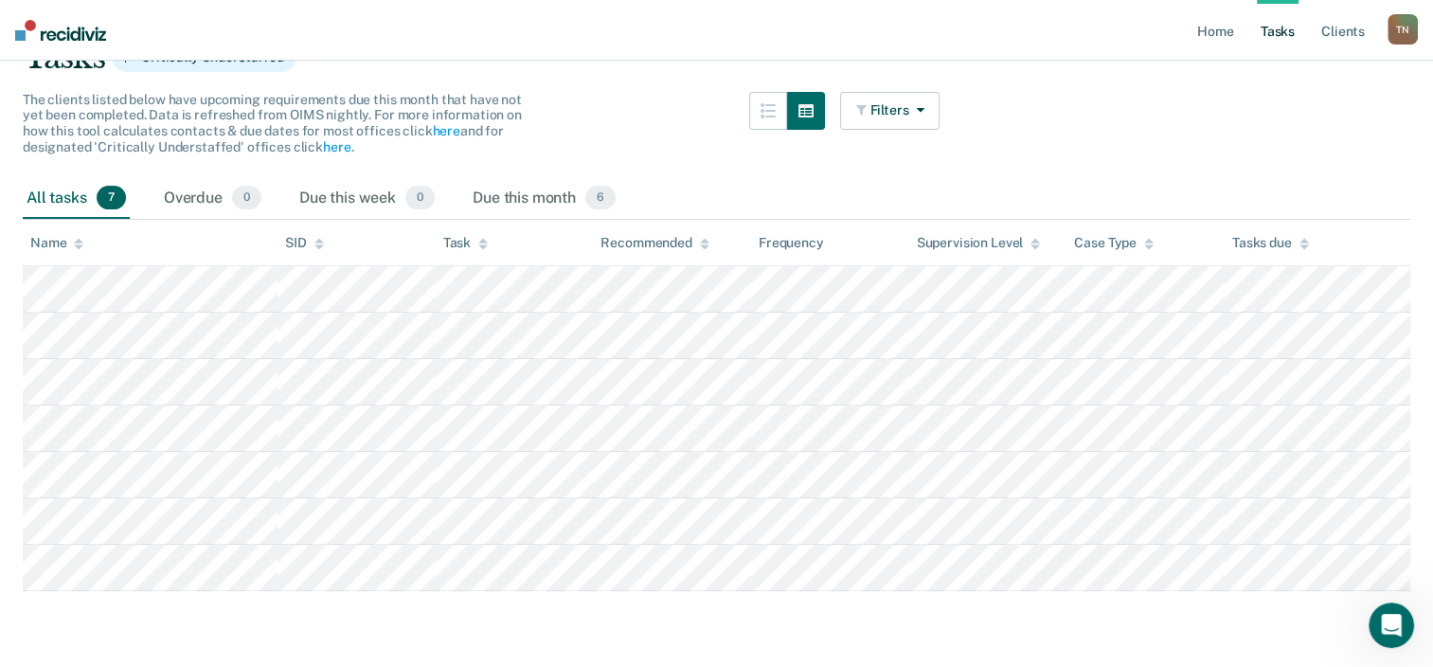
scroll to position [205, 0]
click at [1382, 622] on icon "Open Intercom Messenger" at bounding box center [1388, 622] width 31 height 31
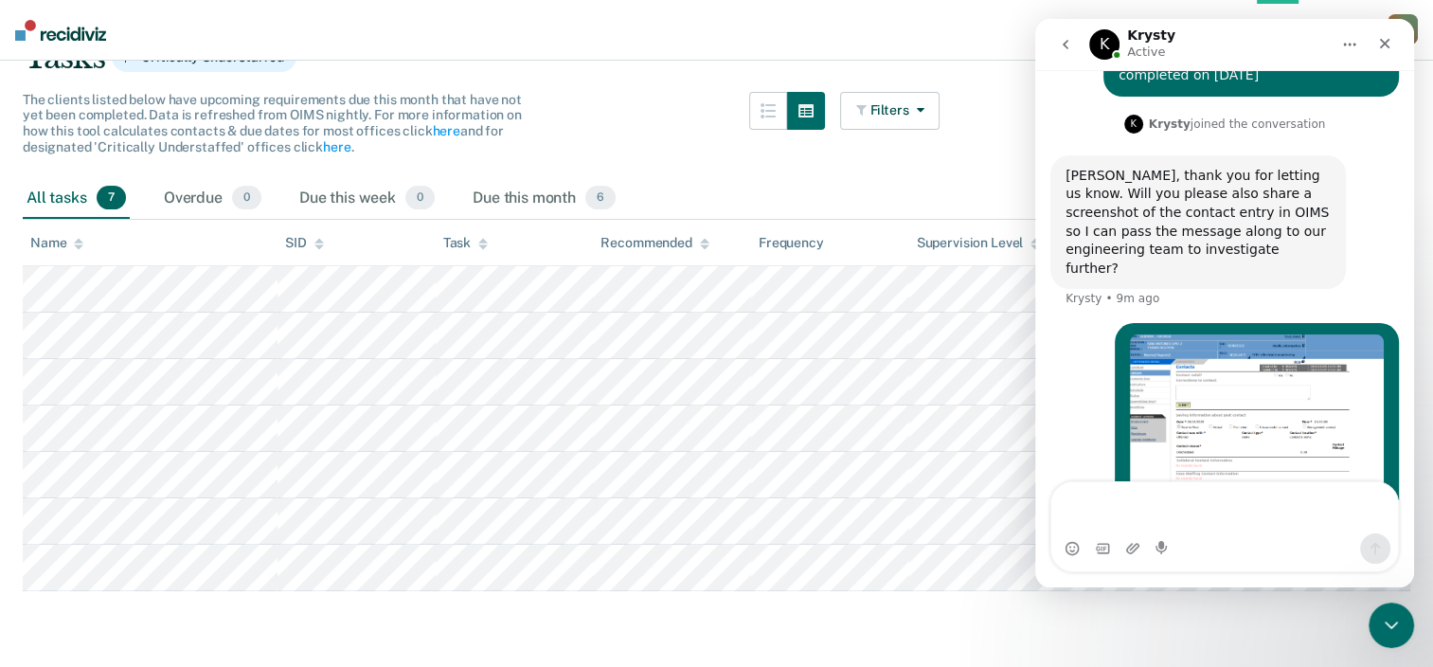
scroll to position [682, 0]
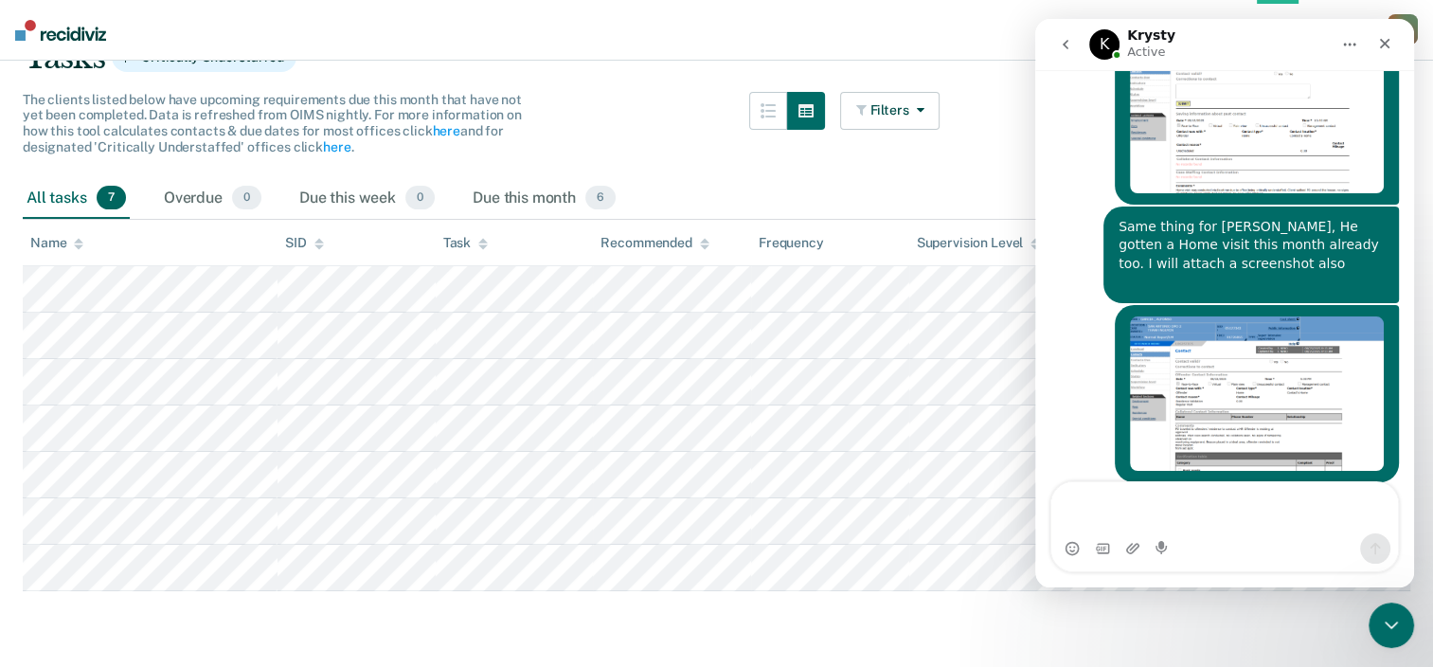
click at [1208, 316] on img "Thanh says…" at bounding box center [1257, 393] width 254 height 154
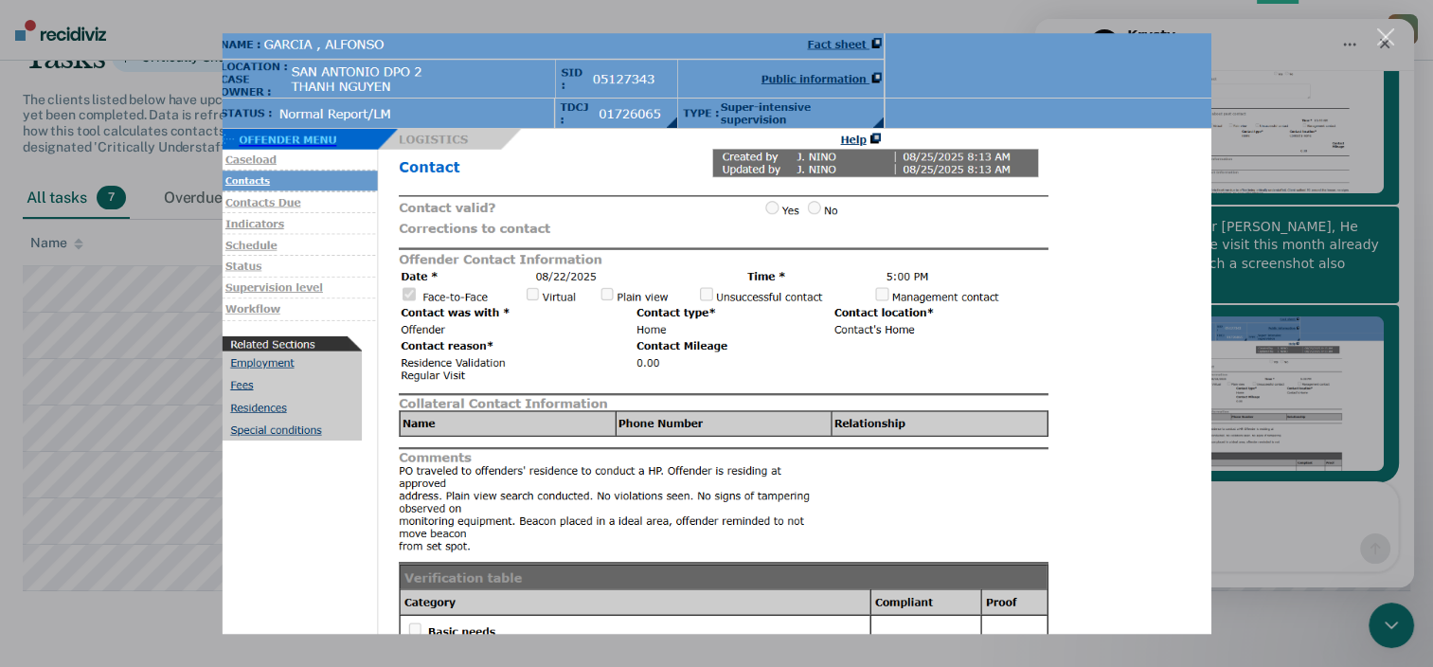
scroll to position [0, 0]
click at [1273, 352] on div "Intercom messenger" at bounding box center [716, 333] width 1433 height 667
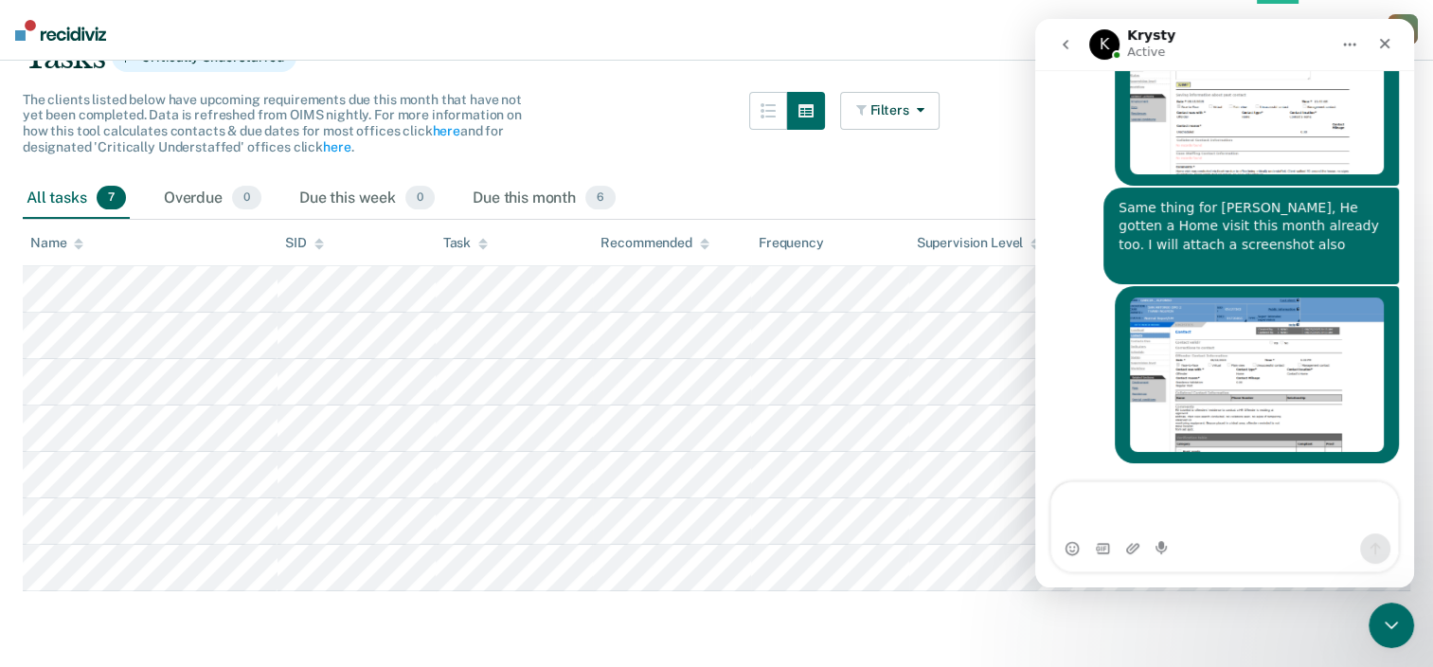
scroll to position [721, 0]
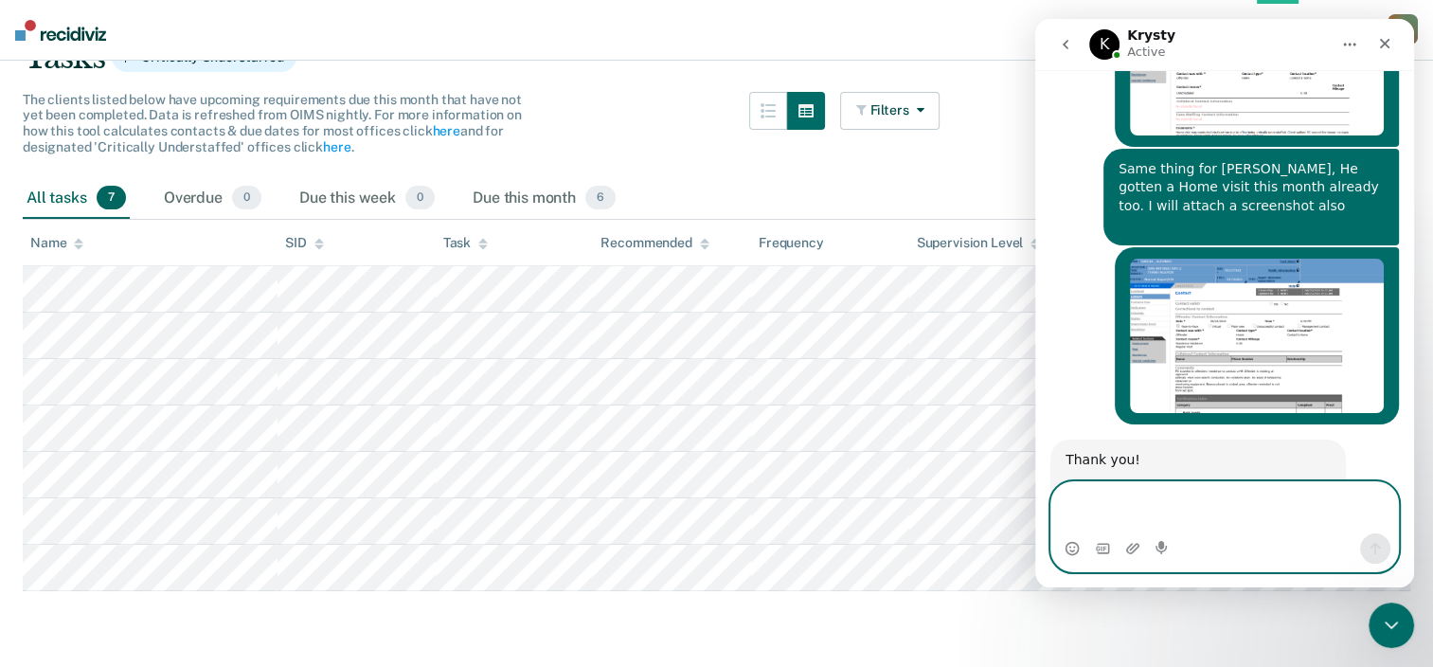
click at [1176, 502] on textarea "Message…" at bounding box center [1224, 507] width 347 height 51
click at [1191, 498] on textarea "Message…" at bounding box center [1224, 507] width 347 height 51
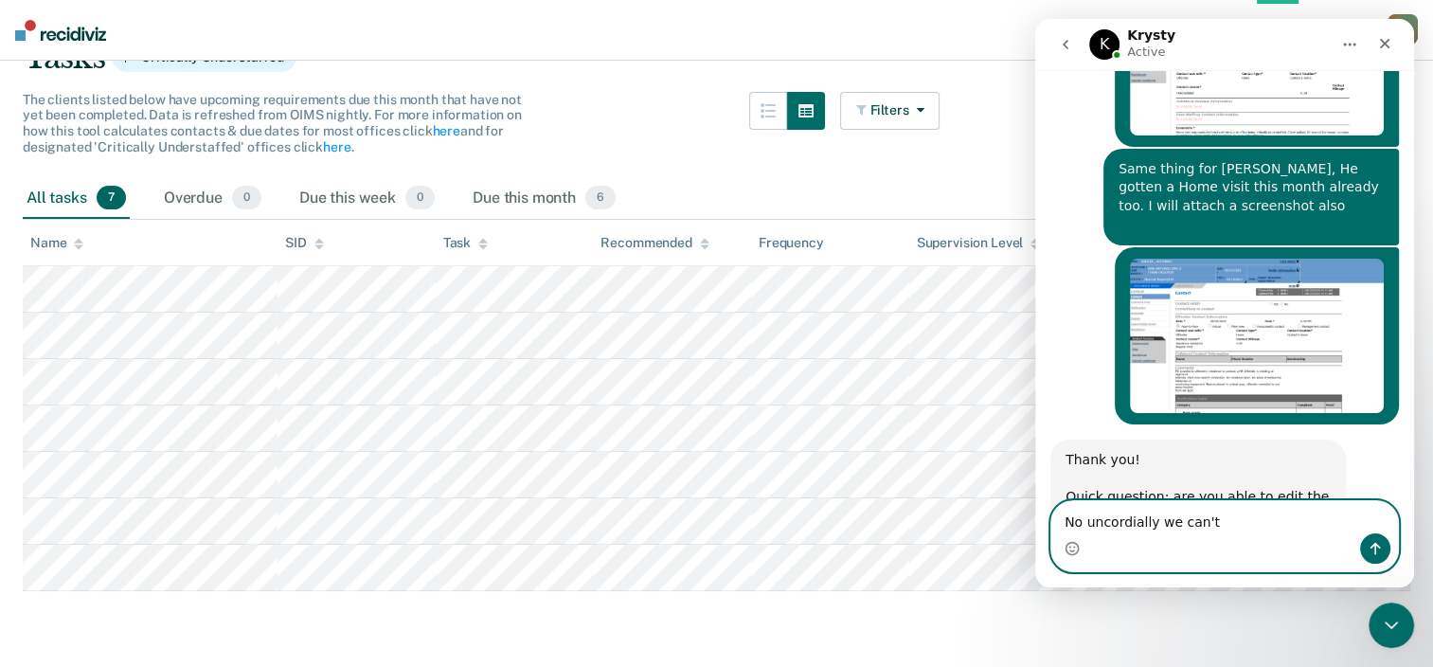
click at [1100, 507] on textarea "No uncordially we can't" at bounding box center [1224, 517] width 347 height 32
click at [1154, 501] on textarea "No we can't" at bounding box center [1224, 517] width 347 height 32
type textarea "No we can't sadly"
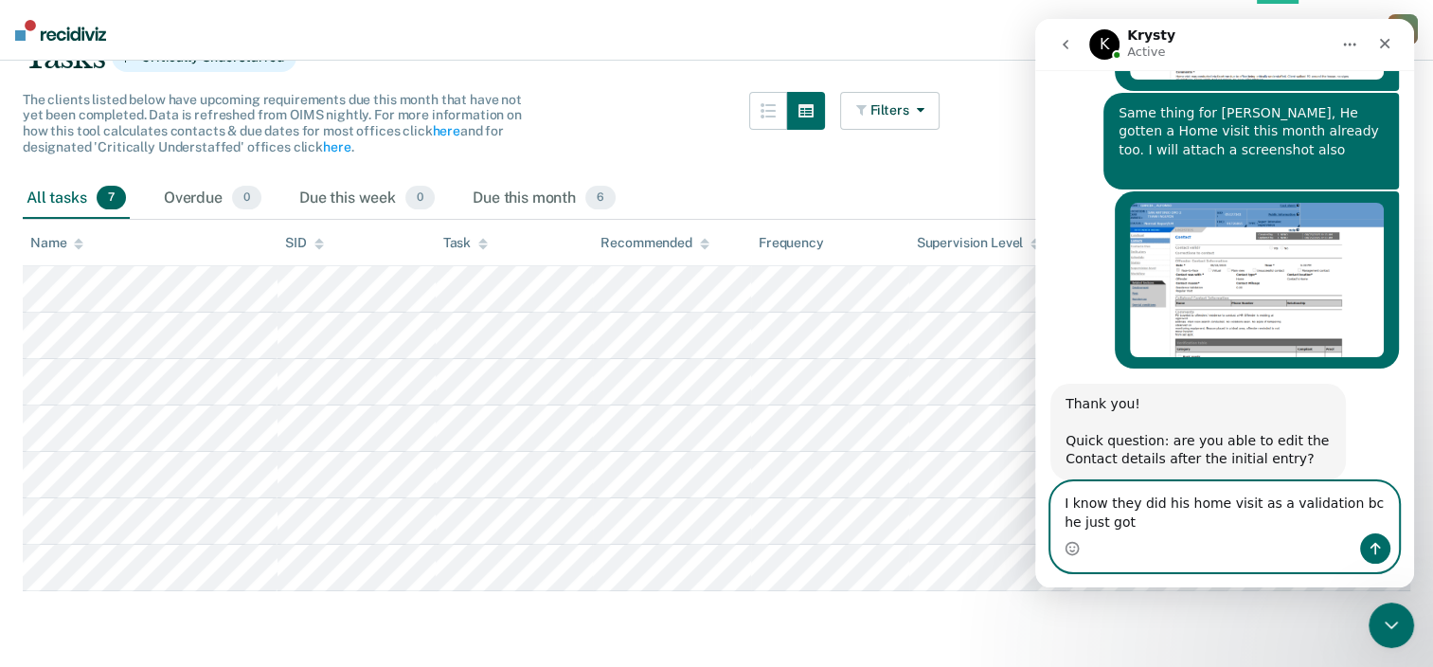
scroll to position [796, 0]
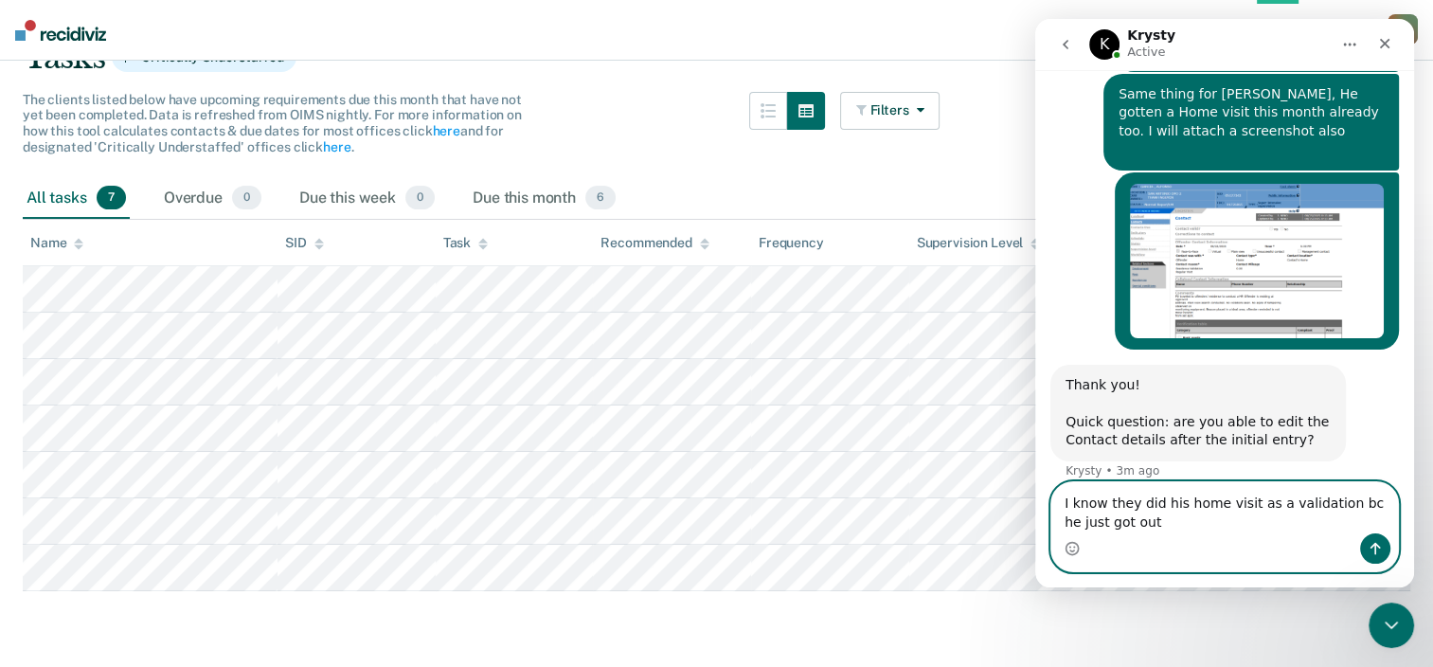
type textarea "I know they did his home visit as a validation bc he just got out"
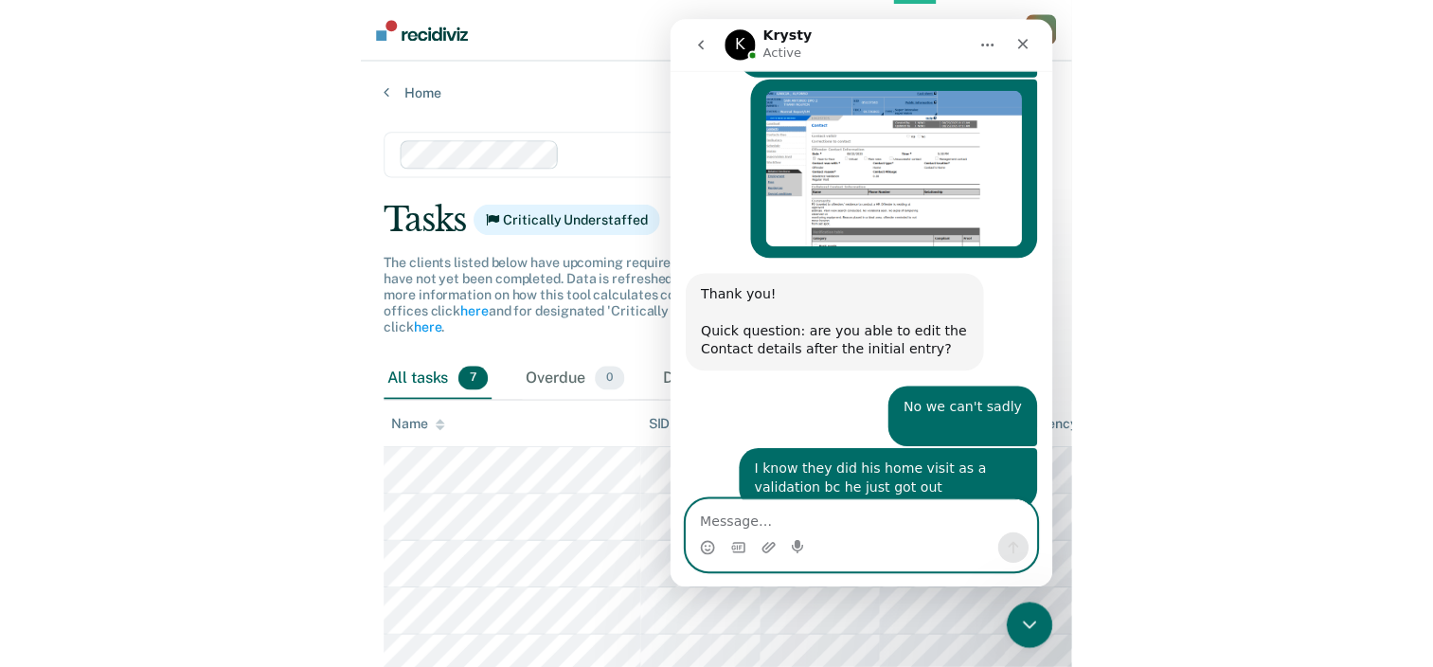
scroll to position [957, 0]
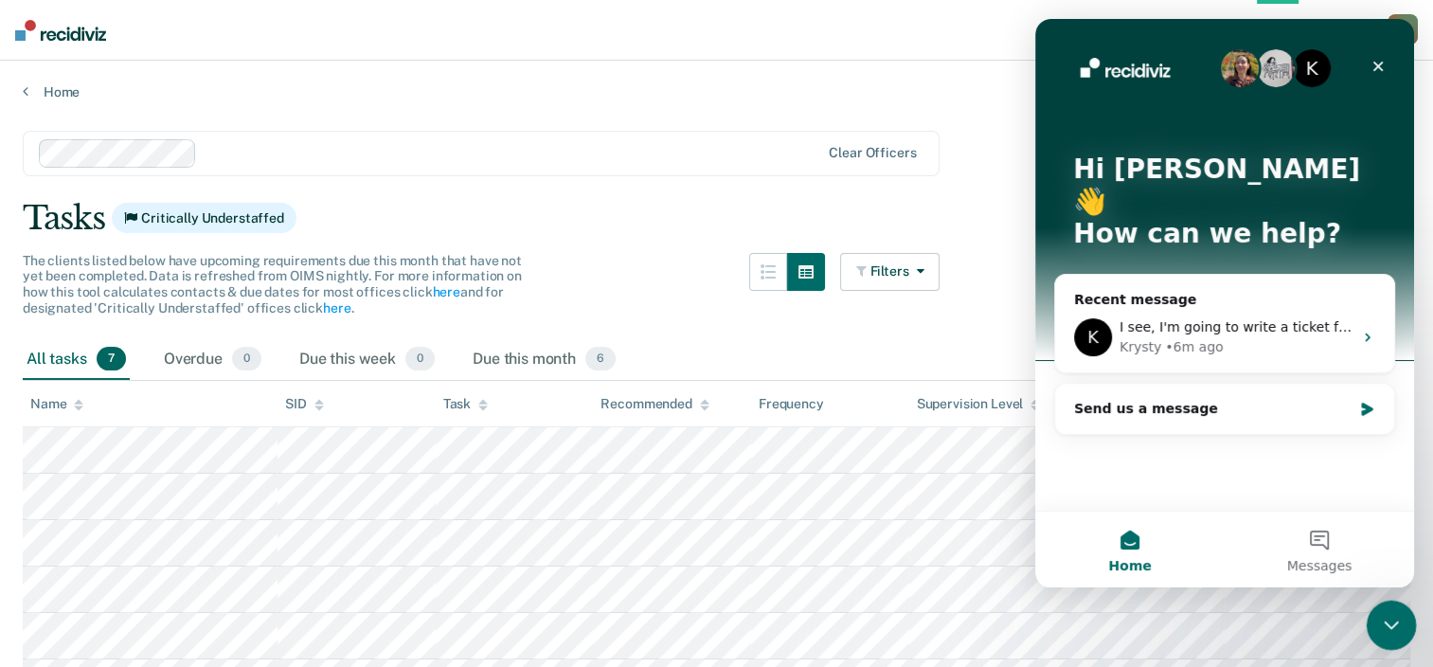
click at [1380, 633] on icon "Close Intercom Messenger" at bounding box center [1388, 622] width 23 height 23
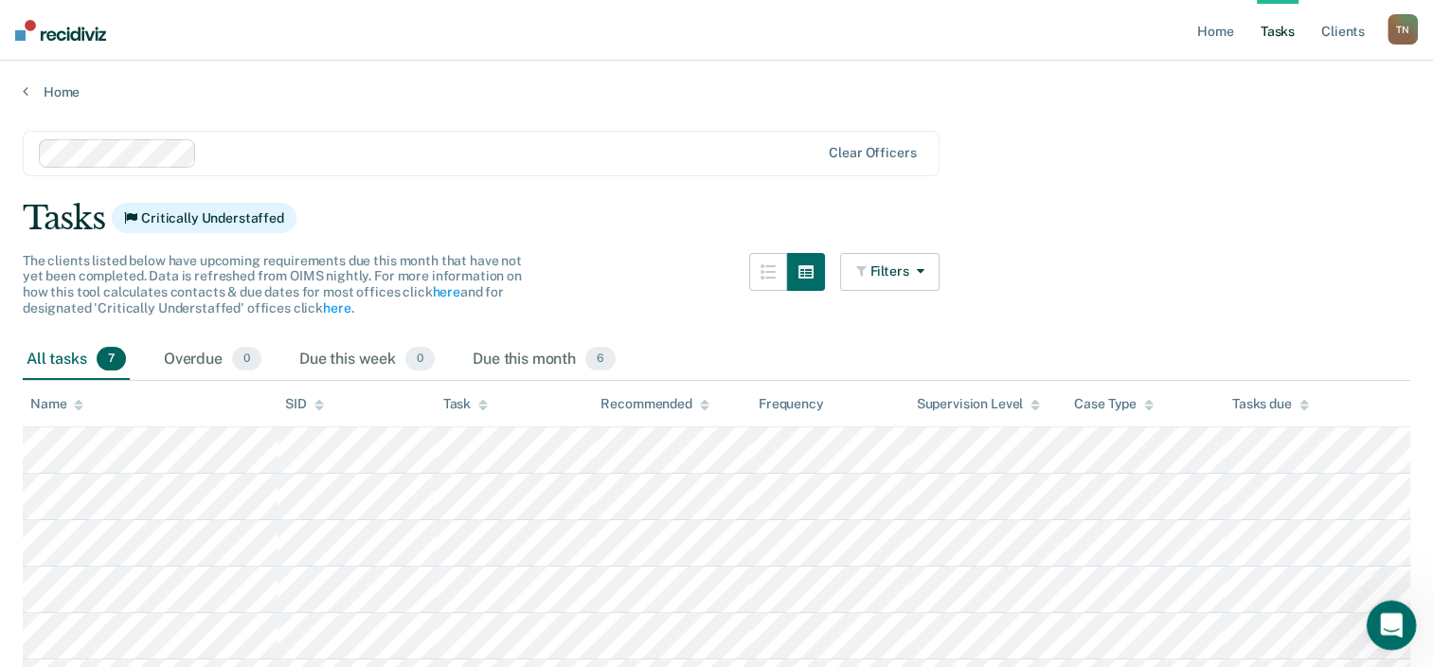
click at [1381, 634] on icon "Open Intercom Messenger" at bounding box center [1388, 622] width 31 height 31
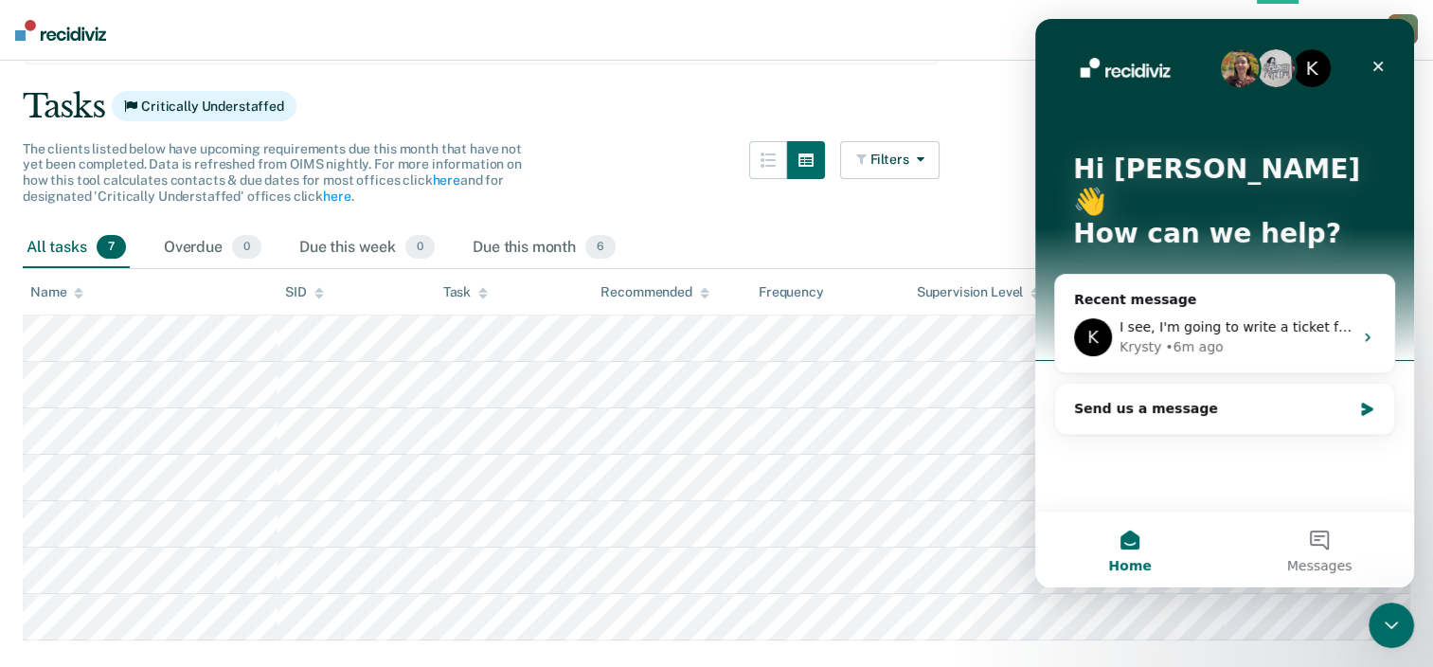
scroll to position [0, 0]
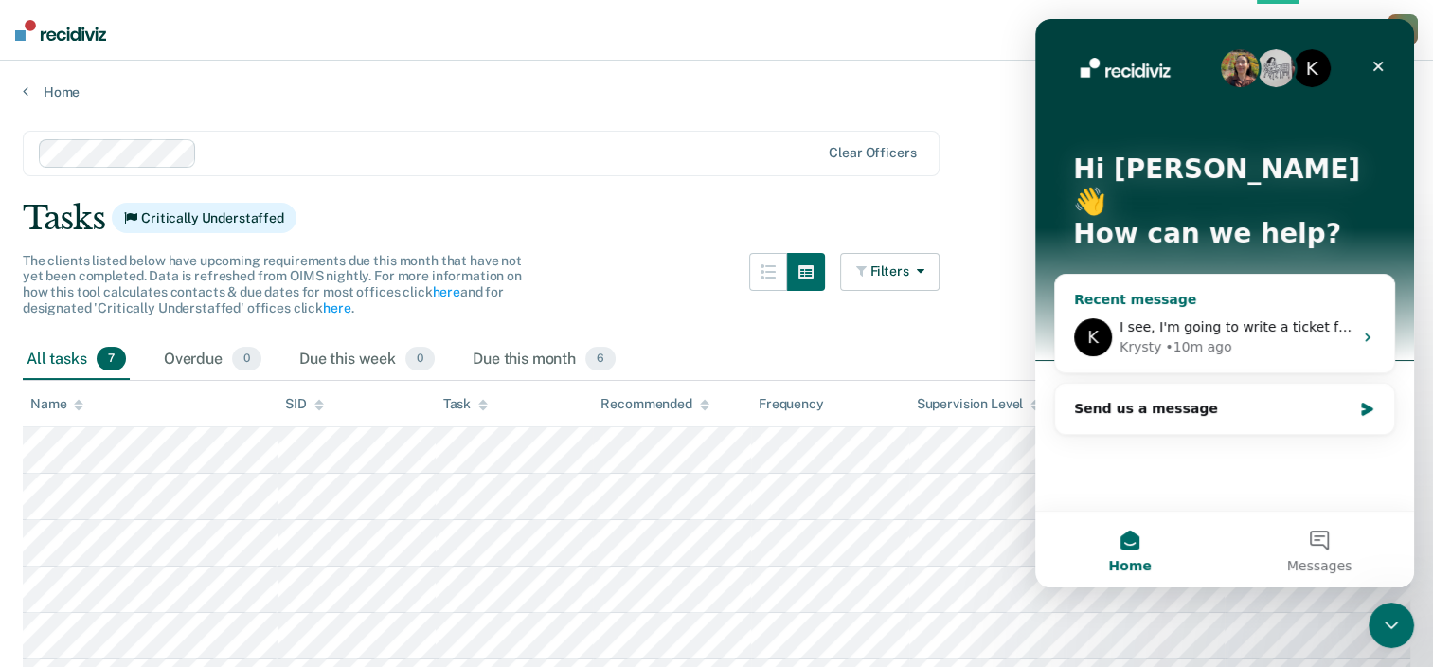
click at [1259, 302] on div "K I see, I'm going to write a ticket for my team to see if there's something we…" at bounding box center [1224, 337] width 339 height 70
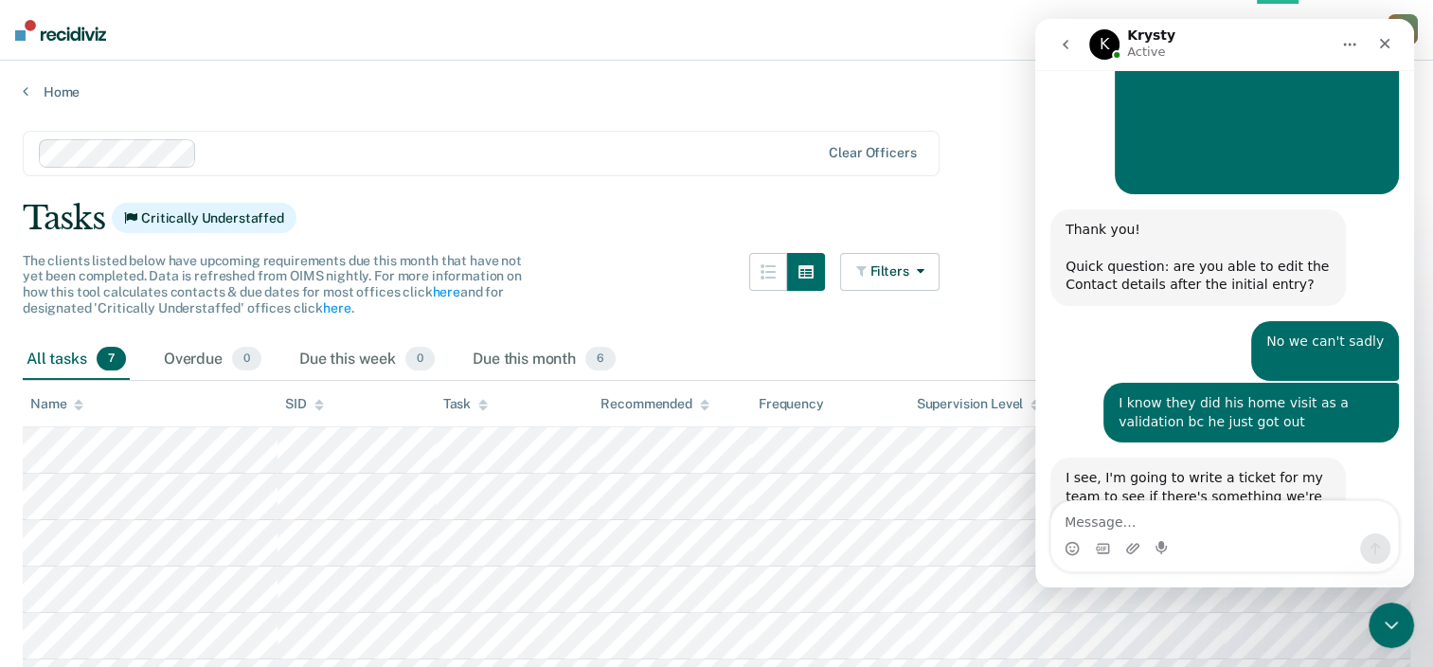
scroll to position [951, 0]
